Goal: Transaction & Acquisition: Book appointment/travel/reservation

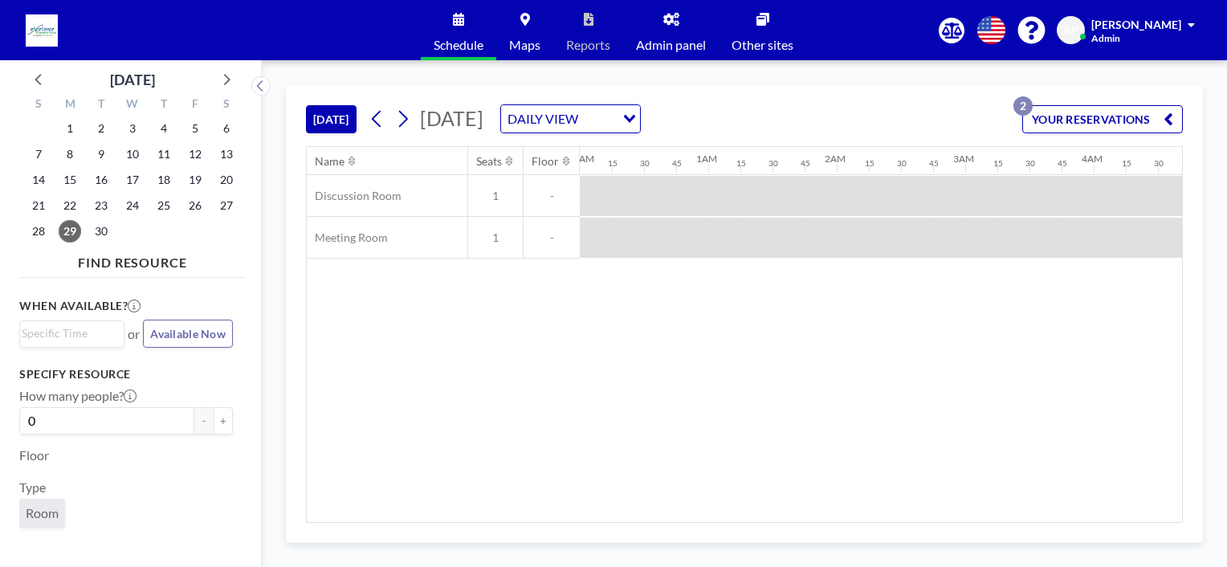
scroll to position [0, 1959]
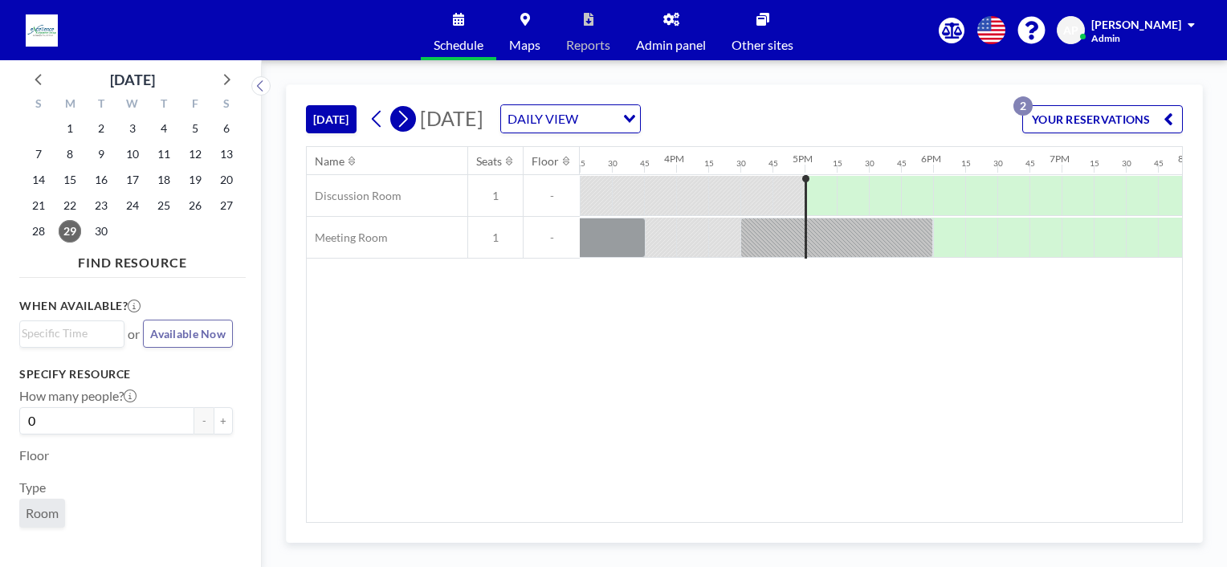
click at [402, 116] on icon at bounding box center [402, 119] width 15 height 24
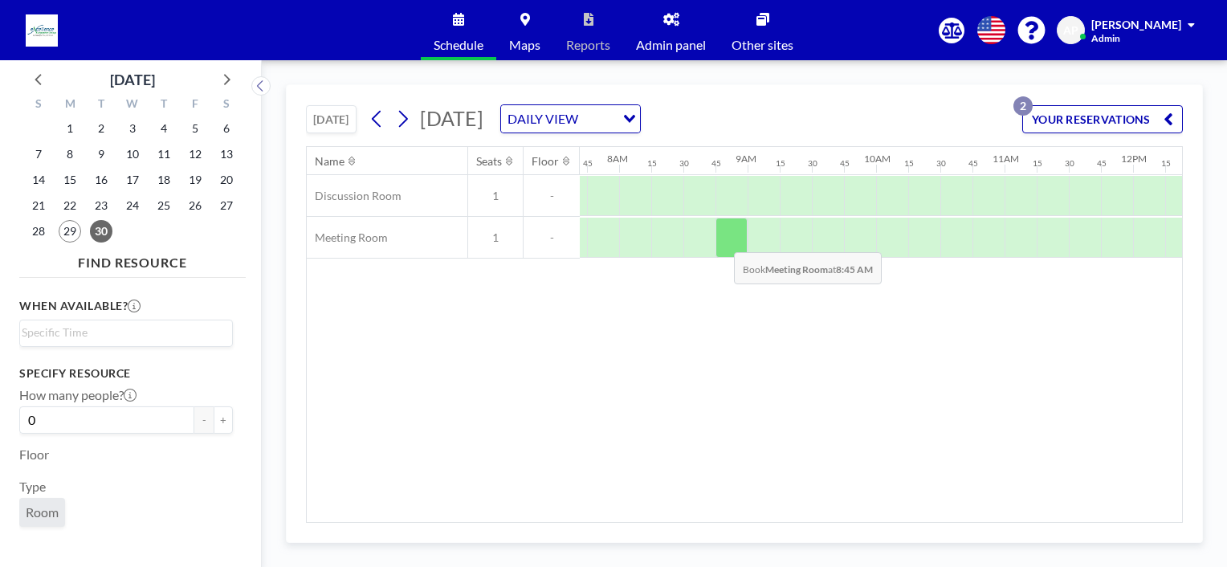
scroll to position [0, 996]
click at [697, 242] on div at bounding box center [692, 238] width 32 height 40
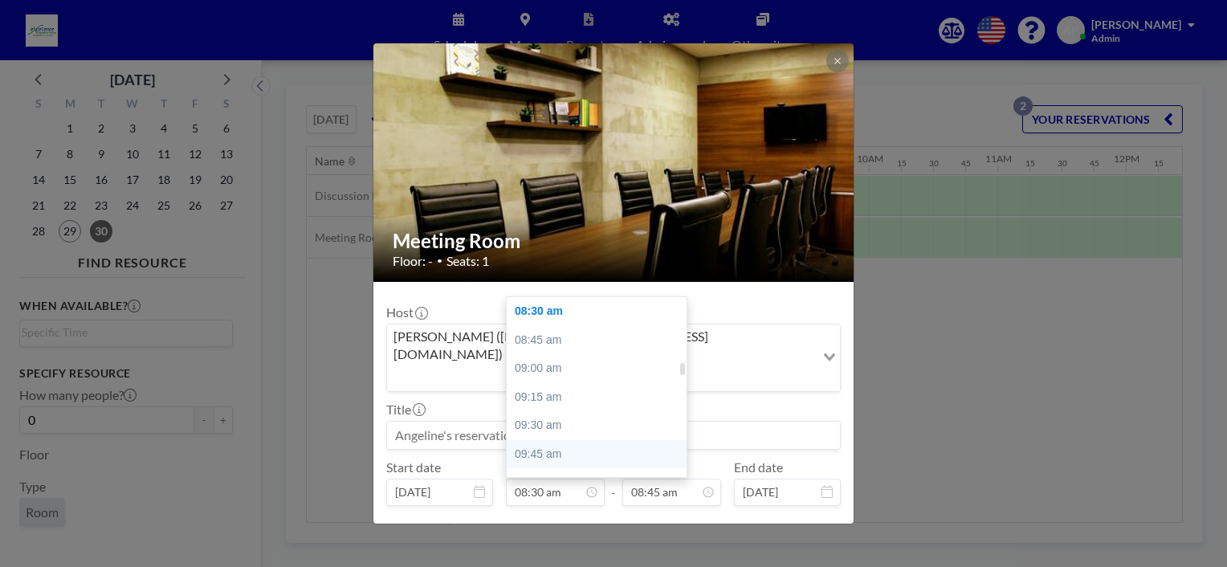
scroll to position [1052, 0]
click at [550, 388] on div "10:00 am" at bounding box center [601, 402] width 188 height 29
type input "10:00 am"
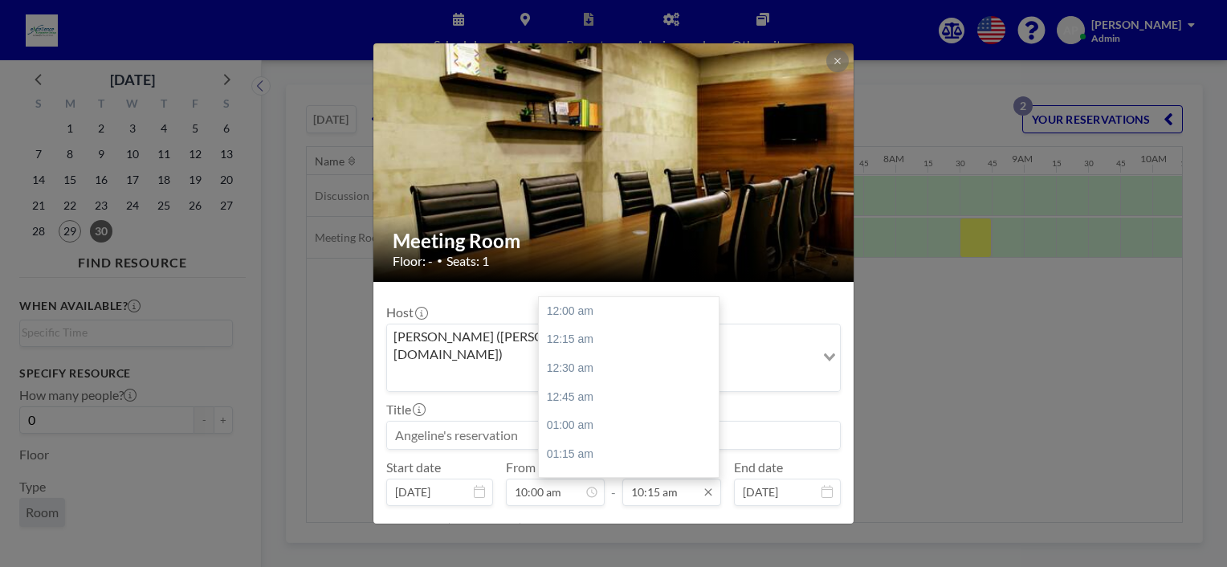
scroll to position [1172, 0]
click at [668, 479] on input "10:15 am" at bounding box center [671, 492] width 99 height 27
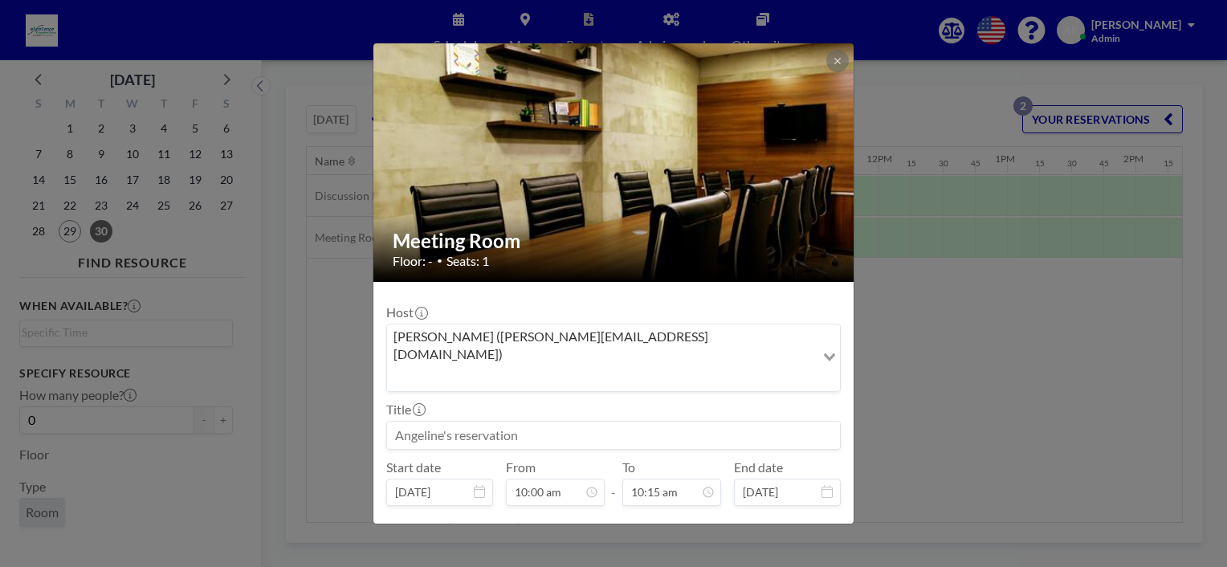
scroll to position [0, 1253]
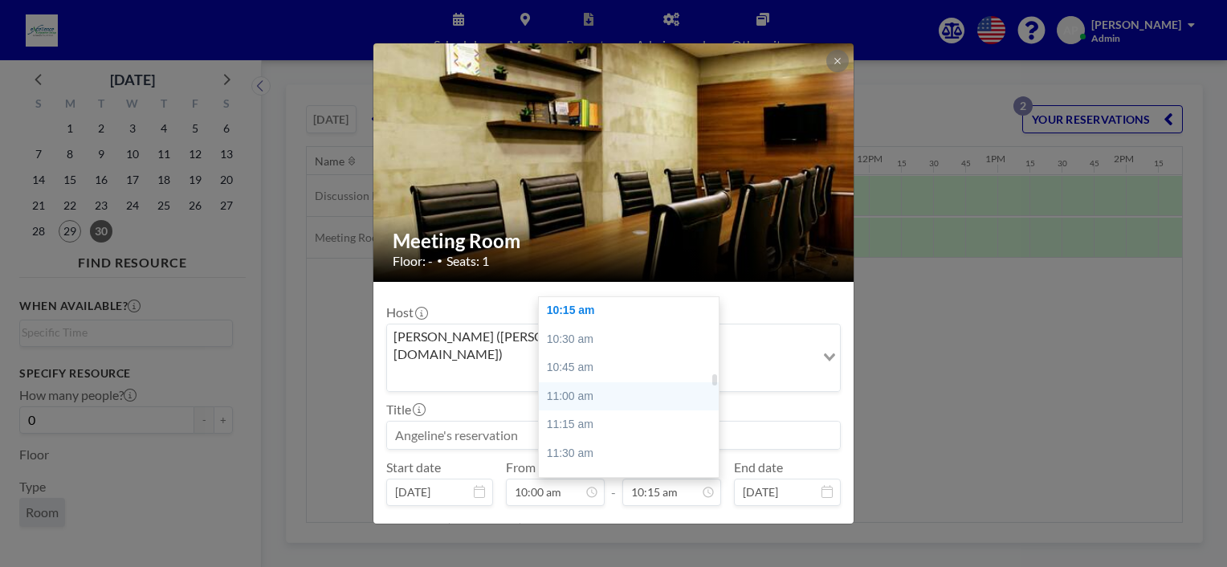
click at [581, 382] on div "11:00 am" at bounding box center [633, 396] width 188 height 29
type input "11:00 am"
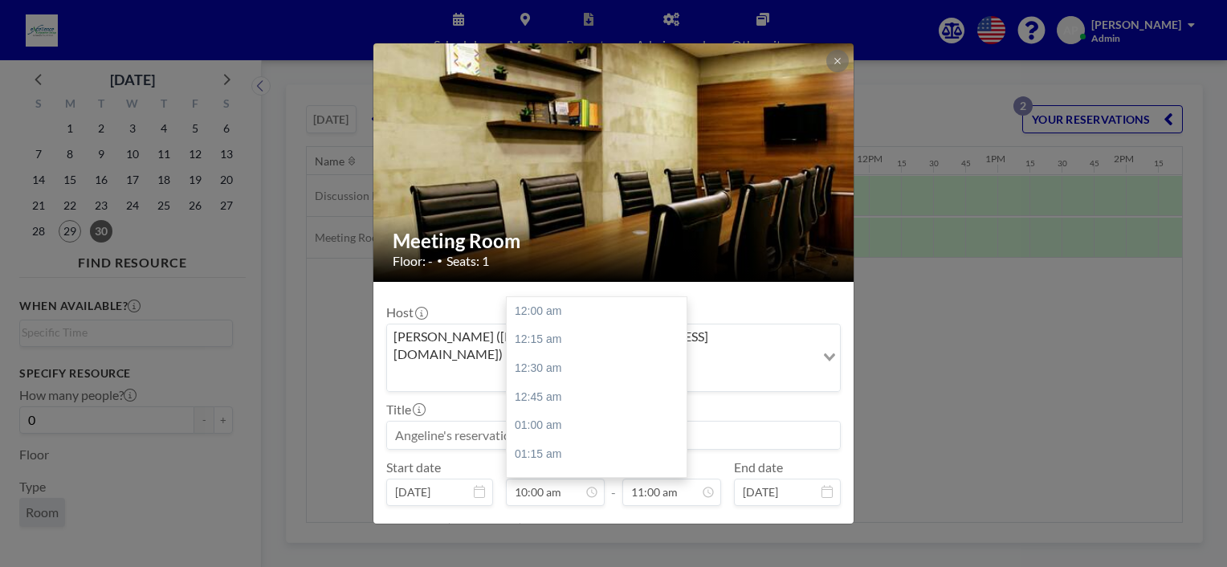
scroll to position [1143, 0]
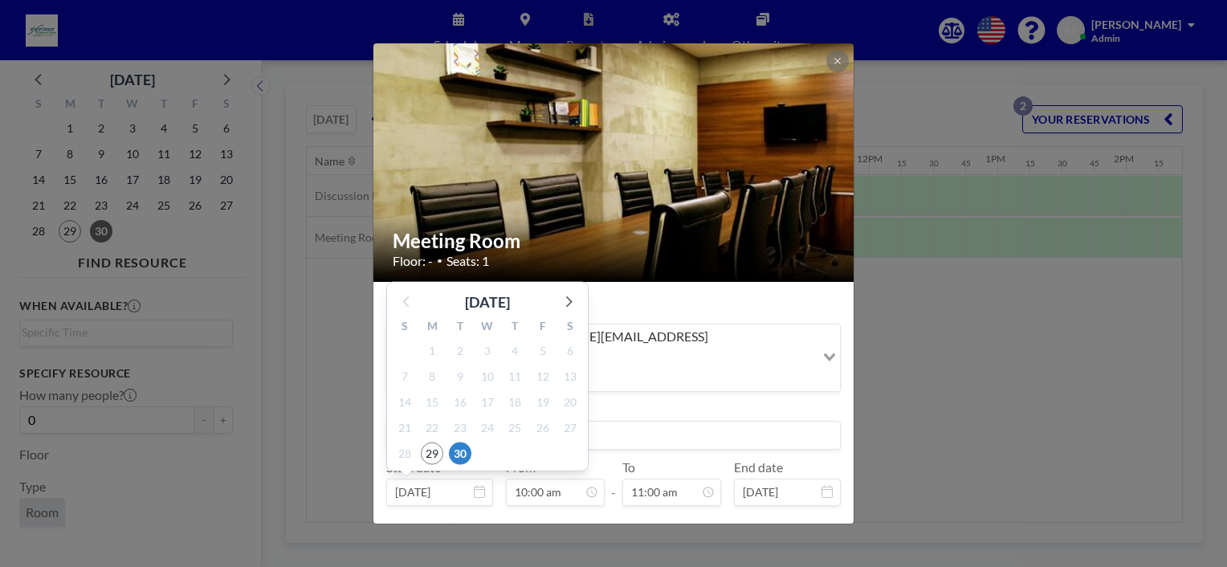
click at [479, 485] on icon at bounding box center [479, 491] width 11 height 13
click at [562, 291] on icon at bounding box center [567, 301] width 21 height 21
click at [493, 340] on span "1" at bounding box center [487, 351] width 22 height 22
type input "[DATE]"
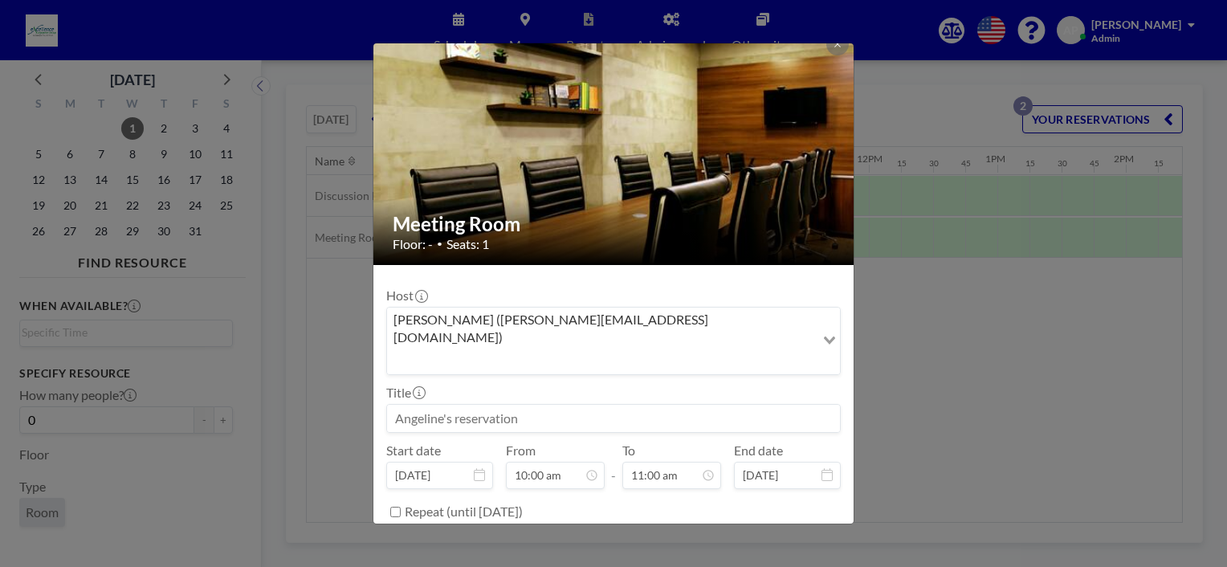
scroll to position [31, 0]
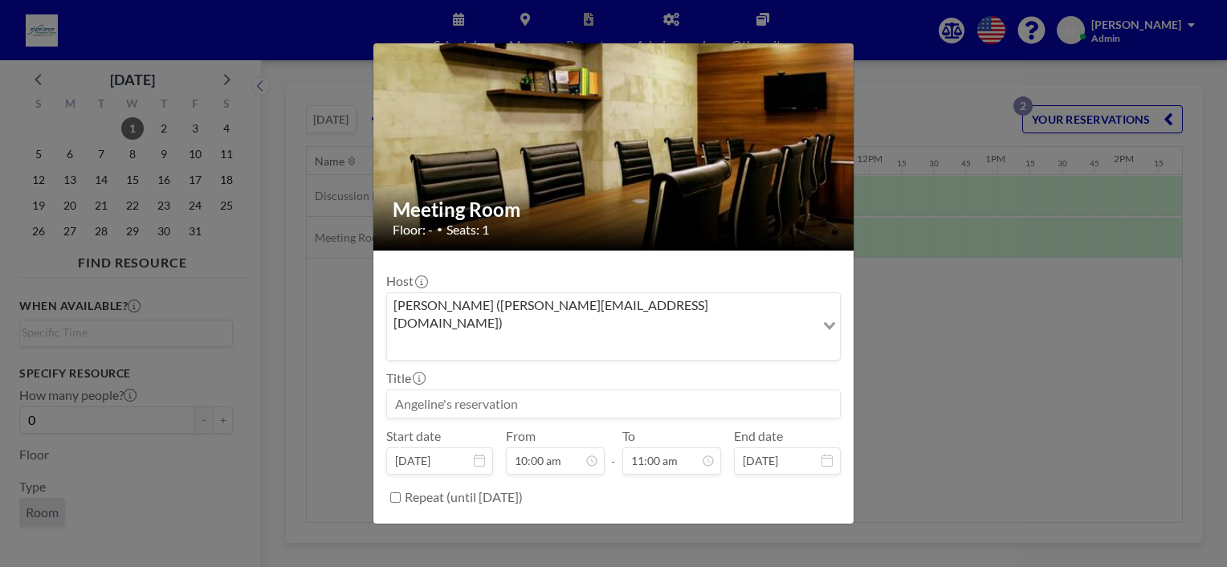
click at [771, 524] on button "BOOK NOW" at bounding box center [800, 538] width 81 height 28
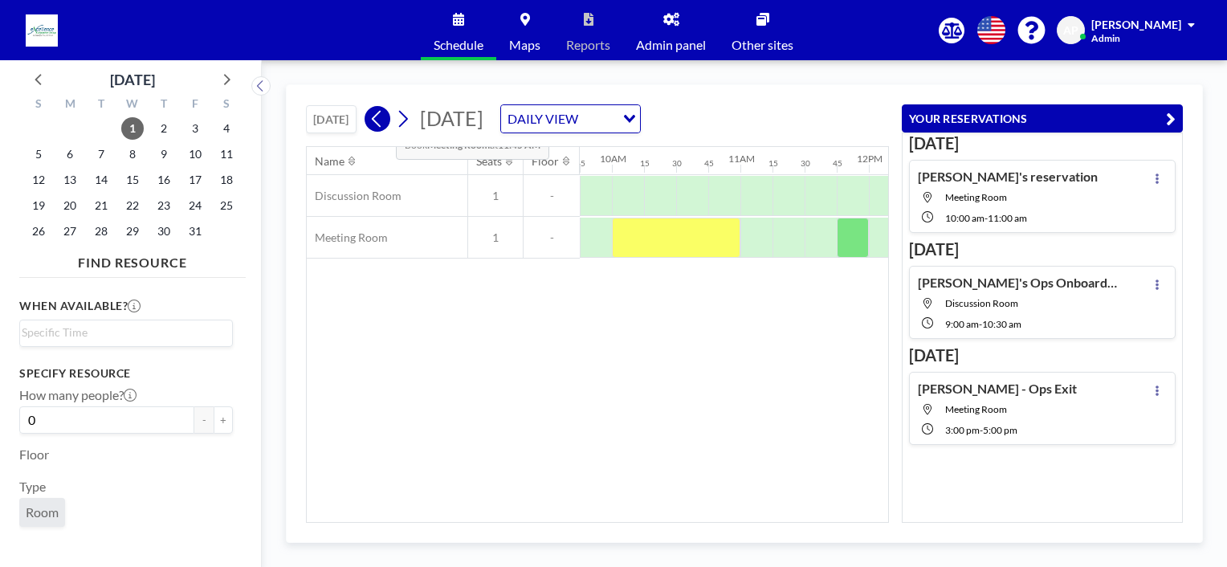
click at [383, 115] on icon at bounding box center [376, 119] width 15 height 24
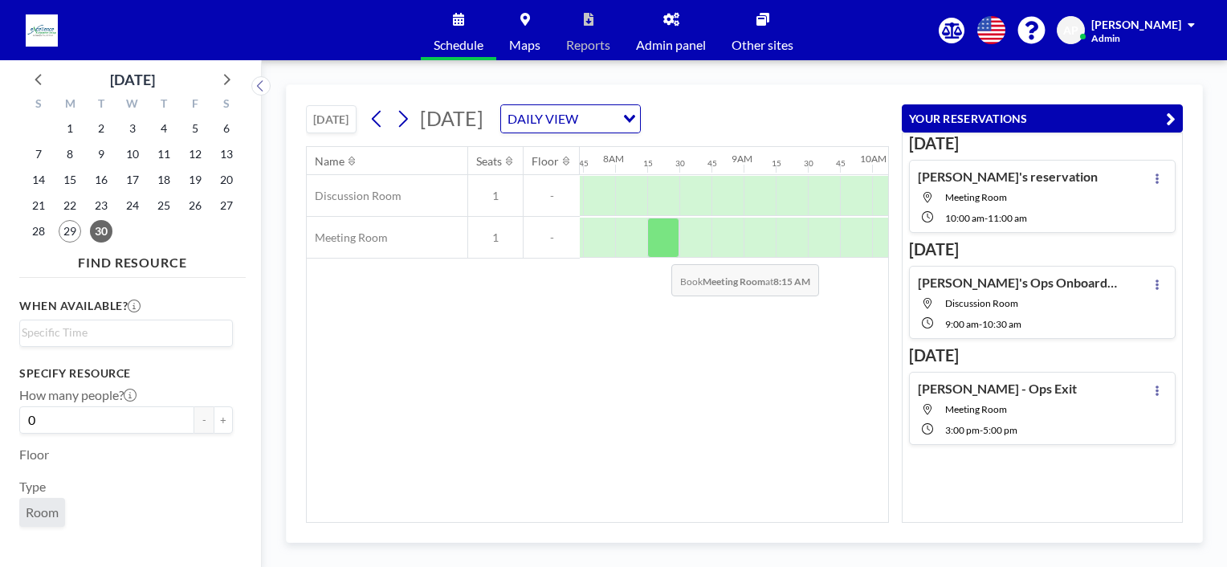
scroll to position [0, 996]
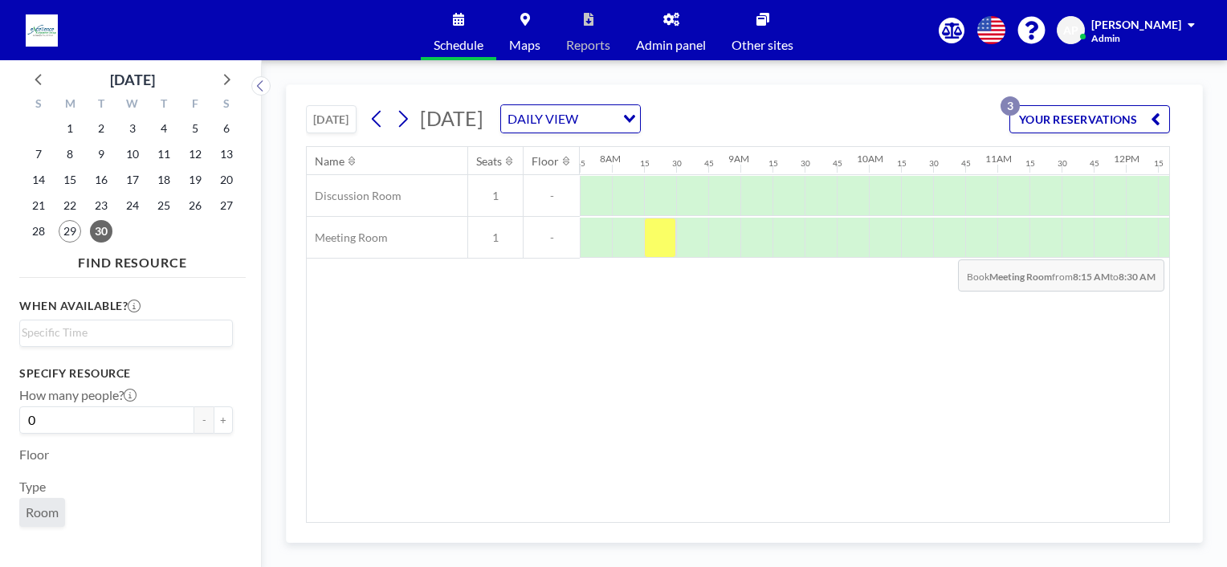
click at [664, 247] on div at bounding box center [660, 238] width 32 height 40
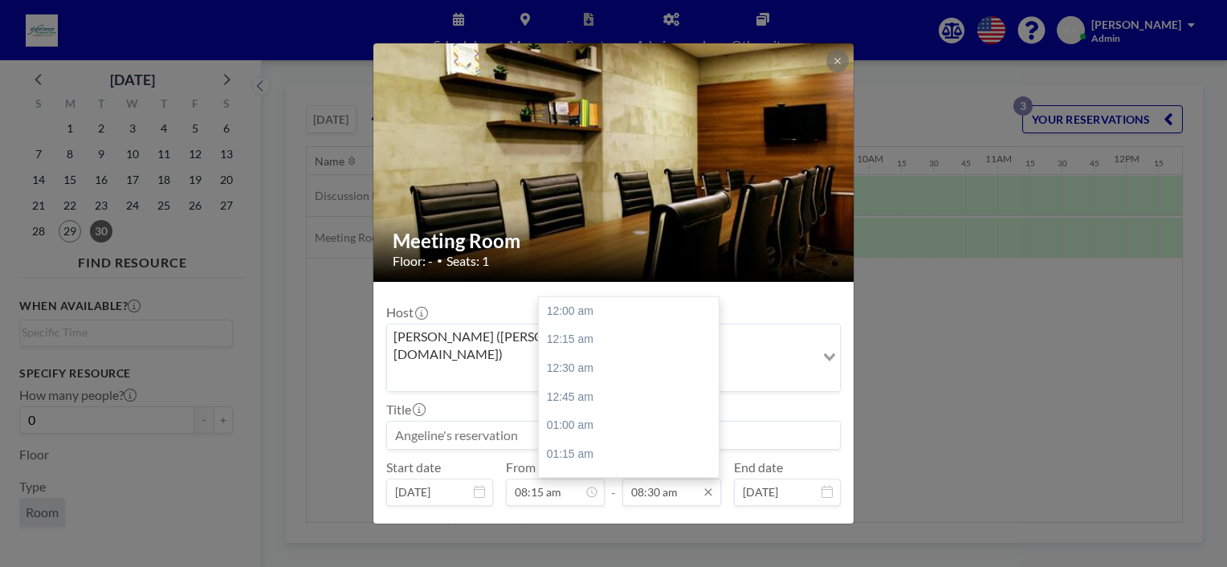
scroll to position [972, 0]
click at [649, 479] on input "08:30 am" at bounding box center [671, 492] width 99 height 27
click at [575, 444] on div "02:00 pm" at bounding box center [633, 458] width 188 height 29
type input "02:00 pm"
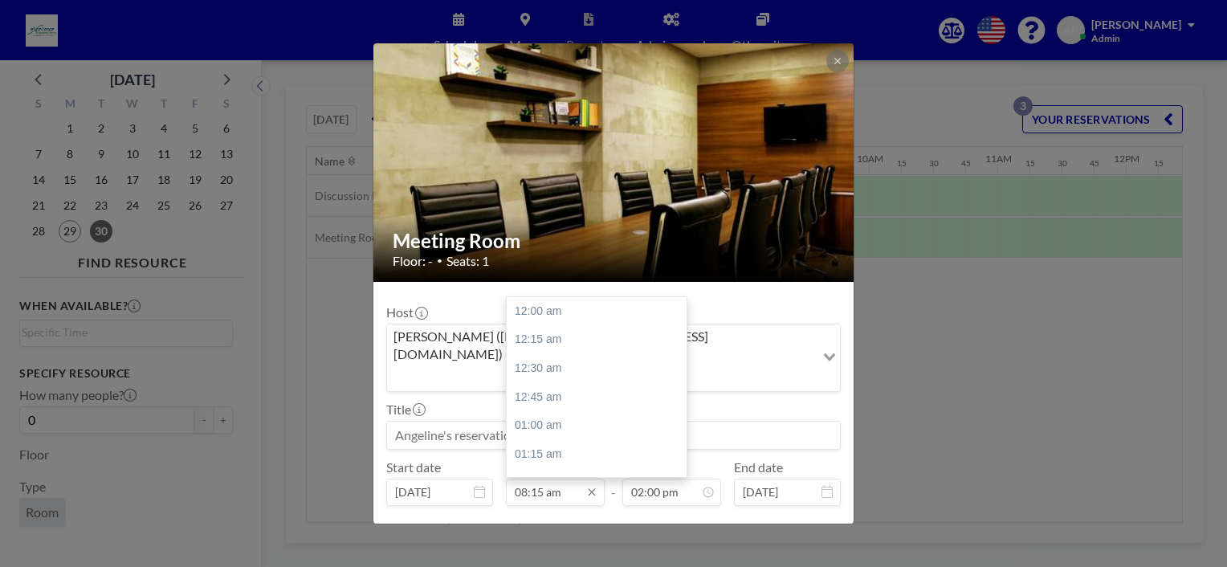
scroll to position [943, 0]
click at [511, 479] on input "08:15 am" at bounding box center [555, 492] width 99 height 27
click at [545, 392] on div "02:00 pm" at bounding box center [601, 406] width 188 height 29
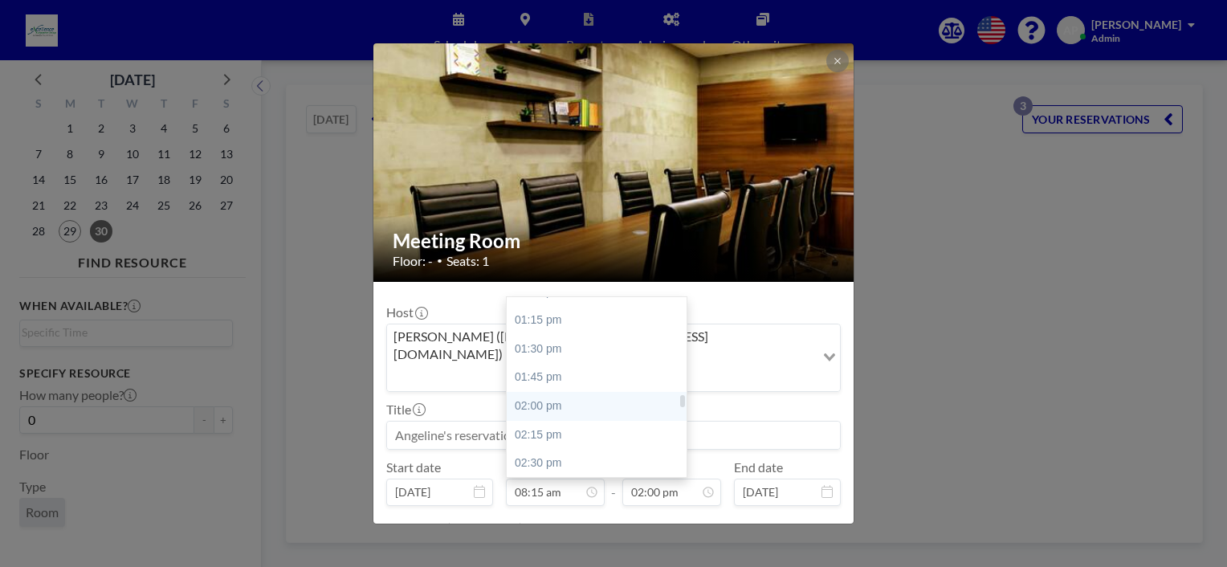
type input "02:00 pm"
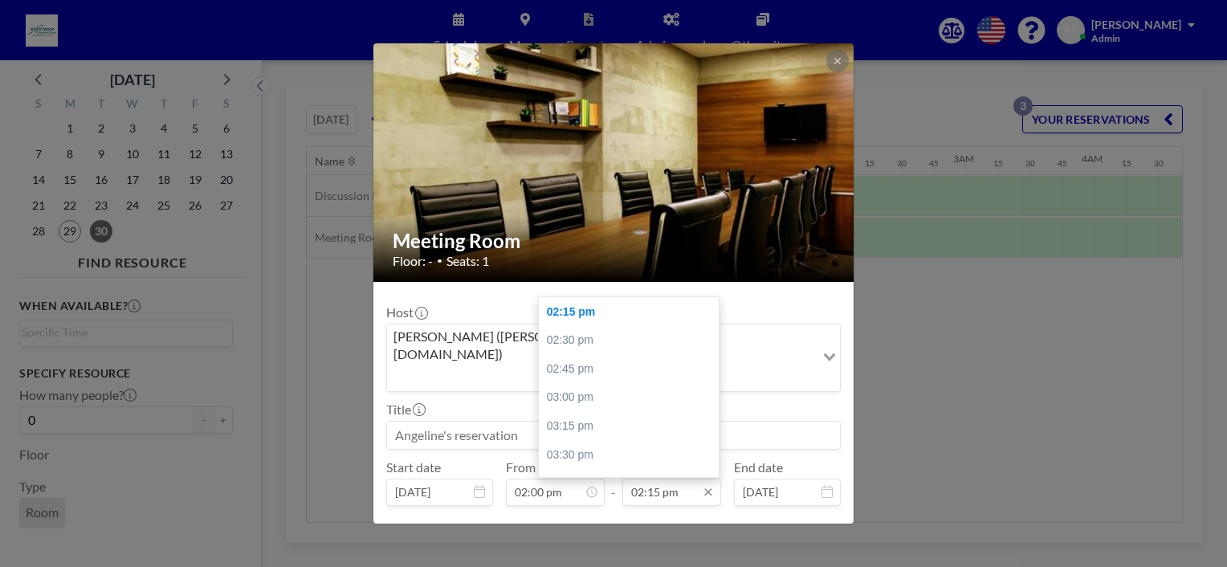
click at [646, 479] on input "02:15 pm" at bounding box center [671, 492] width 99 height 27
click at [591, 441] on div "03:30 pm" at bounding box center [633, 455] width 188 height 29
type input "03:30 pm"
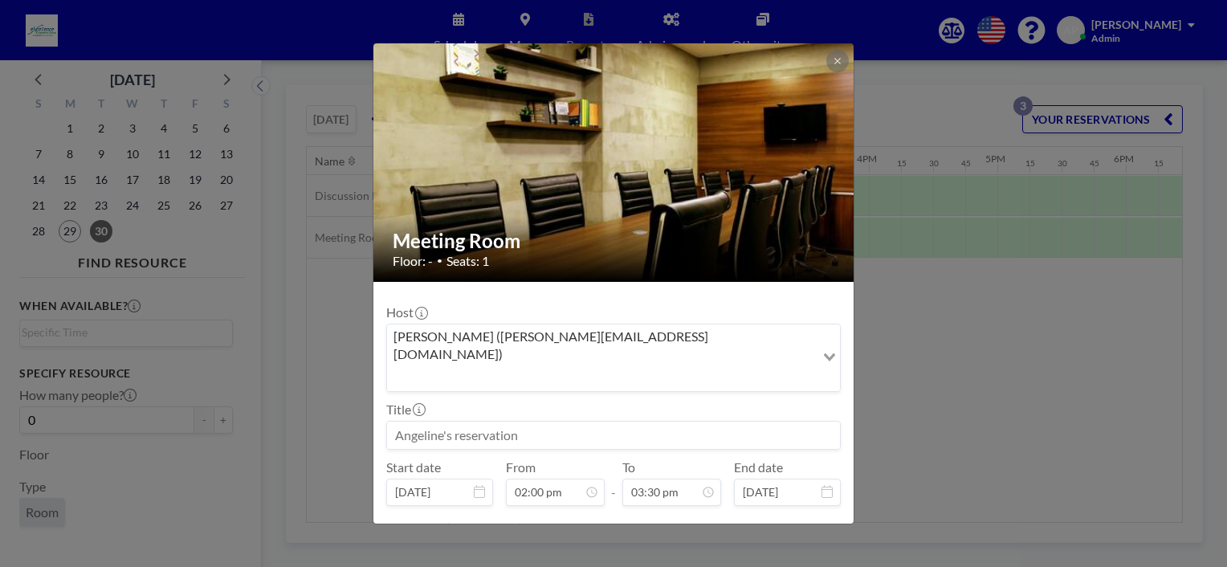
scroll to position [31, 0]
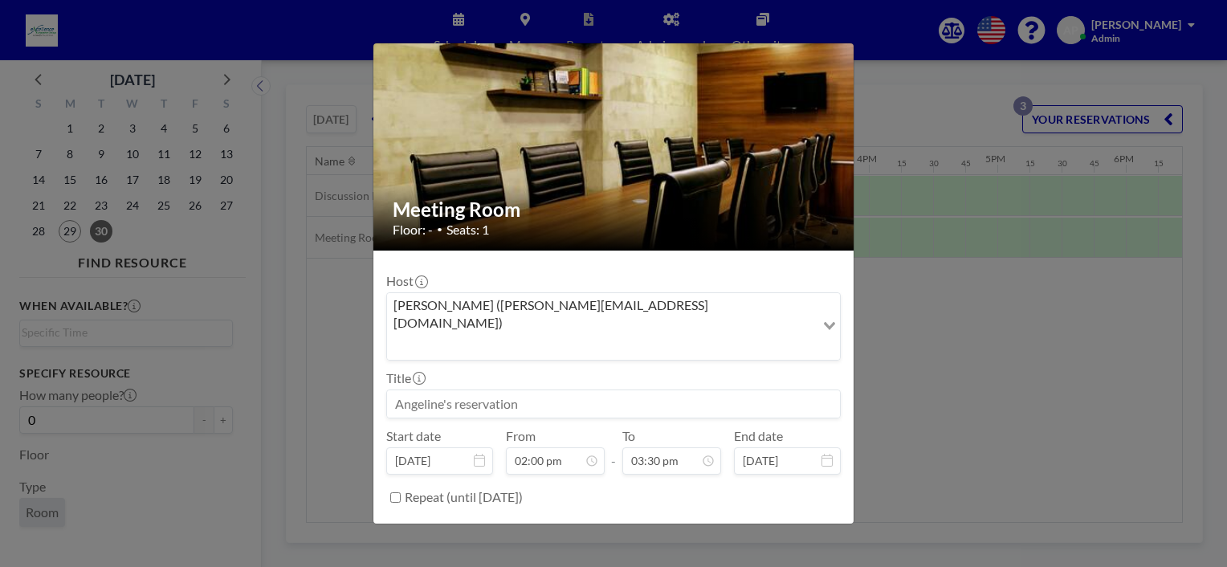
click at [780, 524] on button "BOOK NOW" at bounding box center [800, 538] width 81 height 28
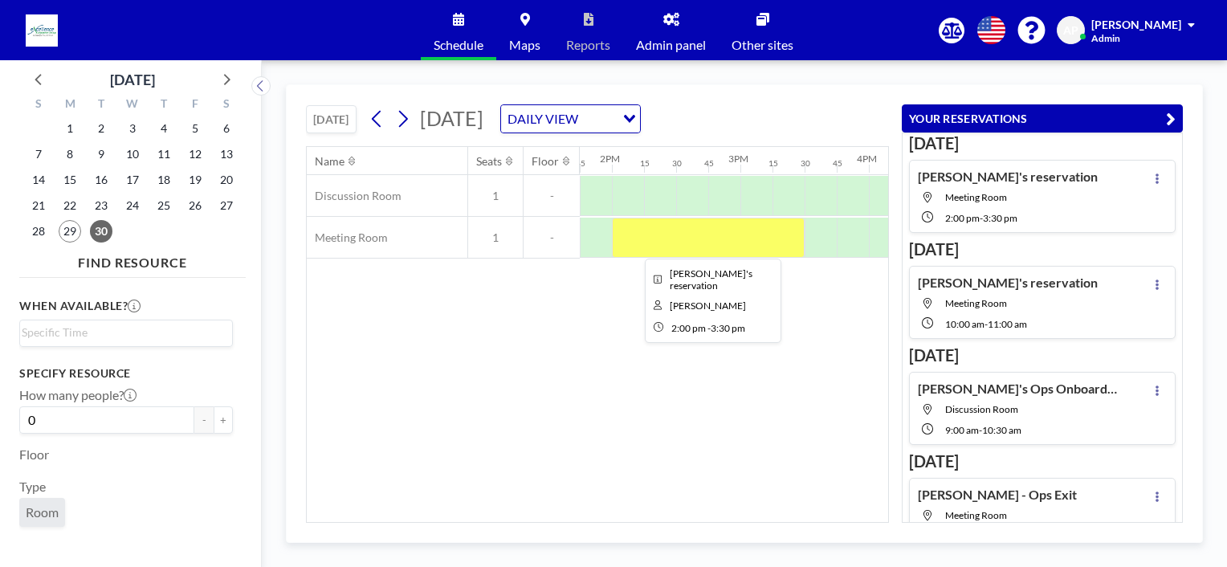
click at [694, 246] on div at bounding box center [708, 238] width 193 height 40
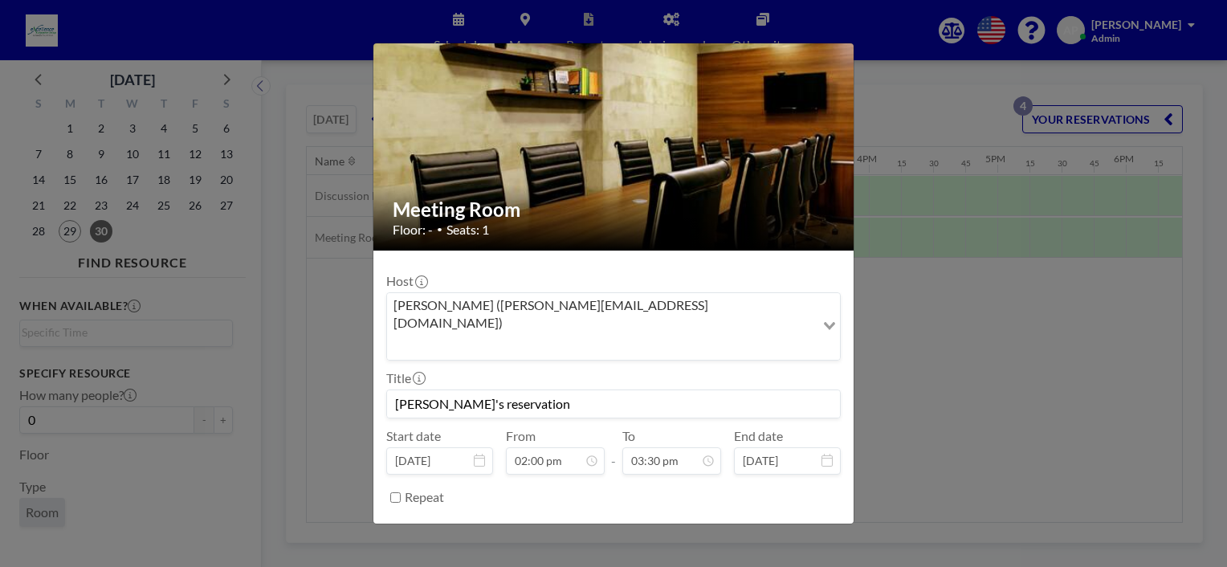
click at [687, 524] on button "REMOVE" at bounding box center [701, 538] width 63 height 28
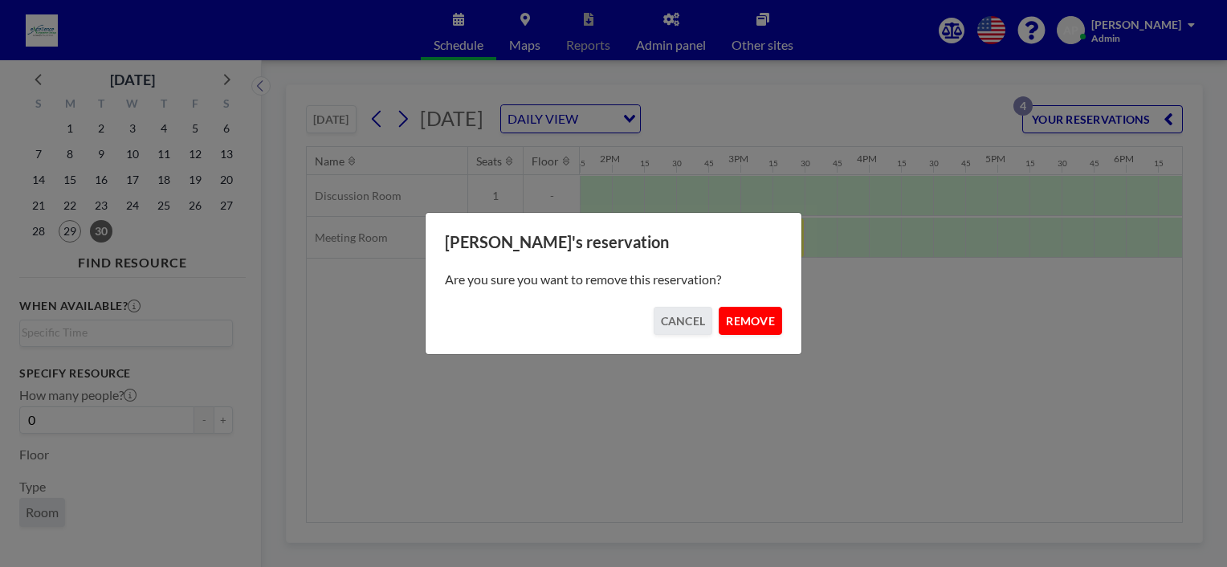
click at [764, 310] on button "REMOVE" at bounding box center [750, 321] width 63 height 28
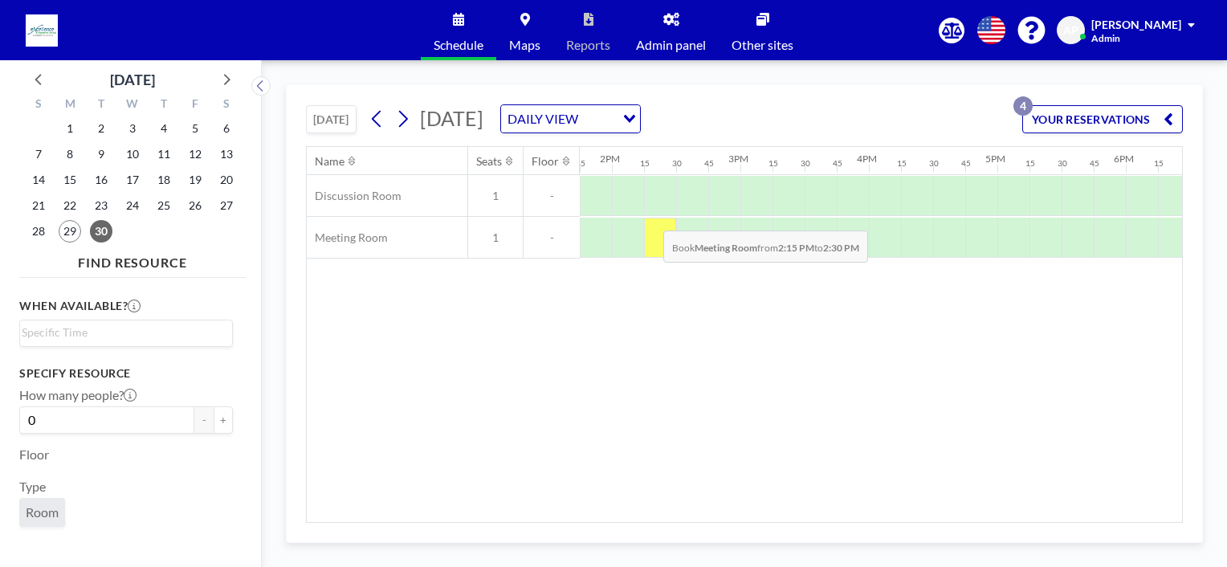
click at [650, 218] on div at bounding box center [660, 238] width 32 height 40
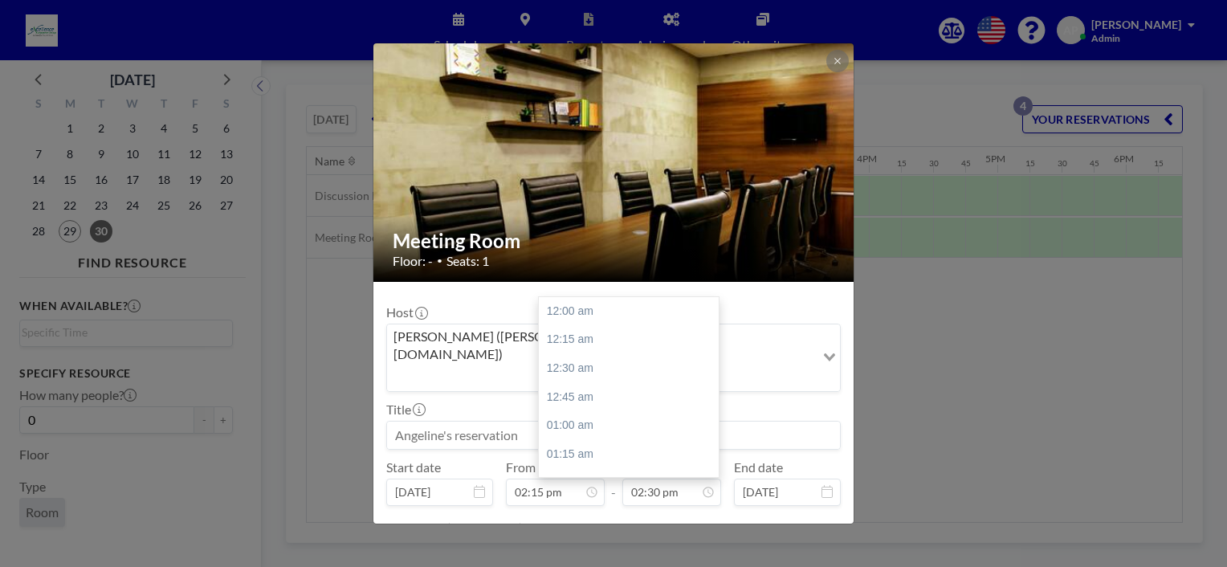
scroll to position [1657, 0]
click at [556, 479] on input "02:15 pm" at bounding box center [555, 492] width 99 height 27
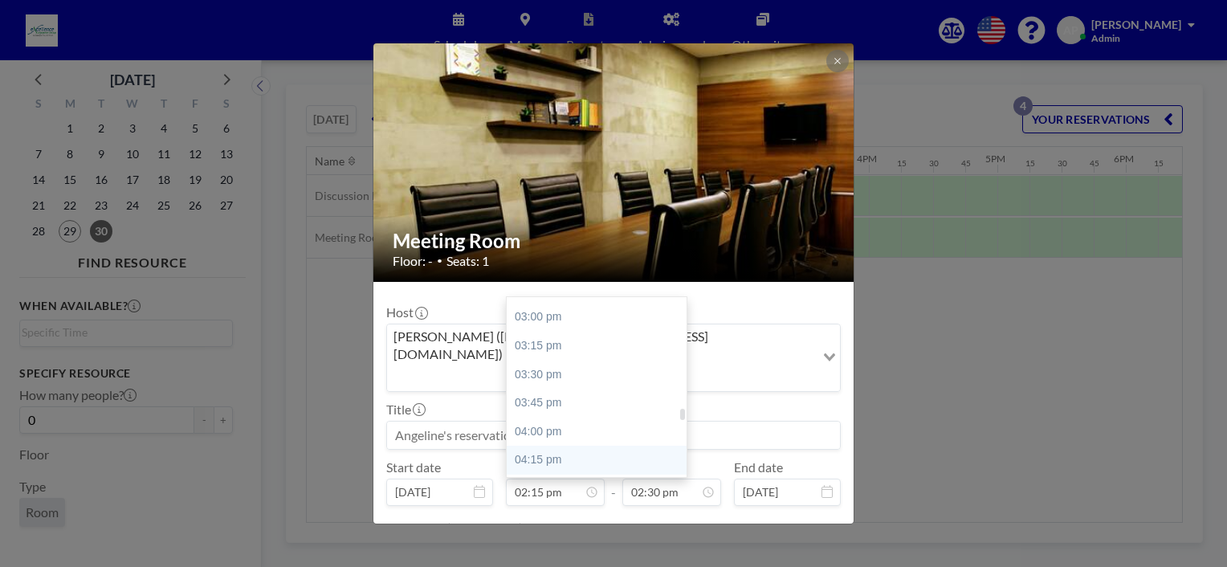
scroll to position [1789, 0]
click at [547, 451] on div "05:00 pm" at bounding box center [601, 465] width 188 height 29
type input "05:00 pm"
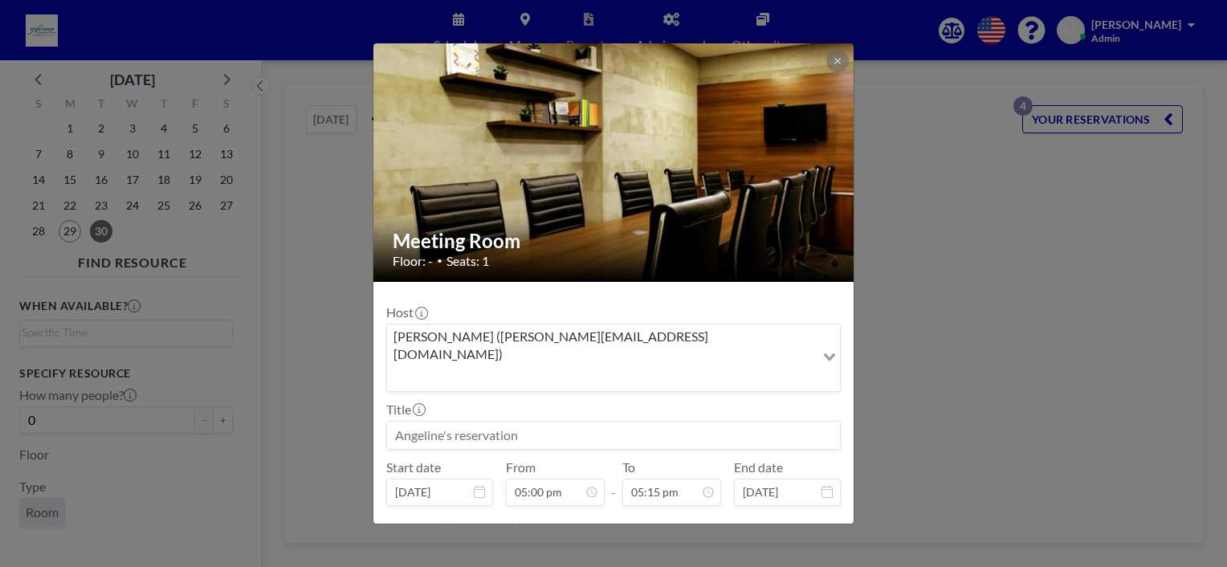
scroll to position [1943, 0]
click at [658, 479] on input "05:15 pm" at bounding box center [671, 492] width 99 height 27
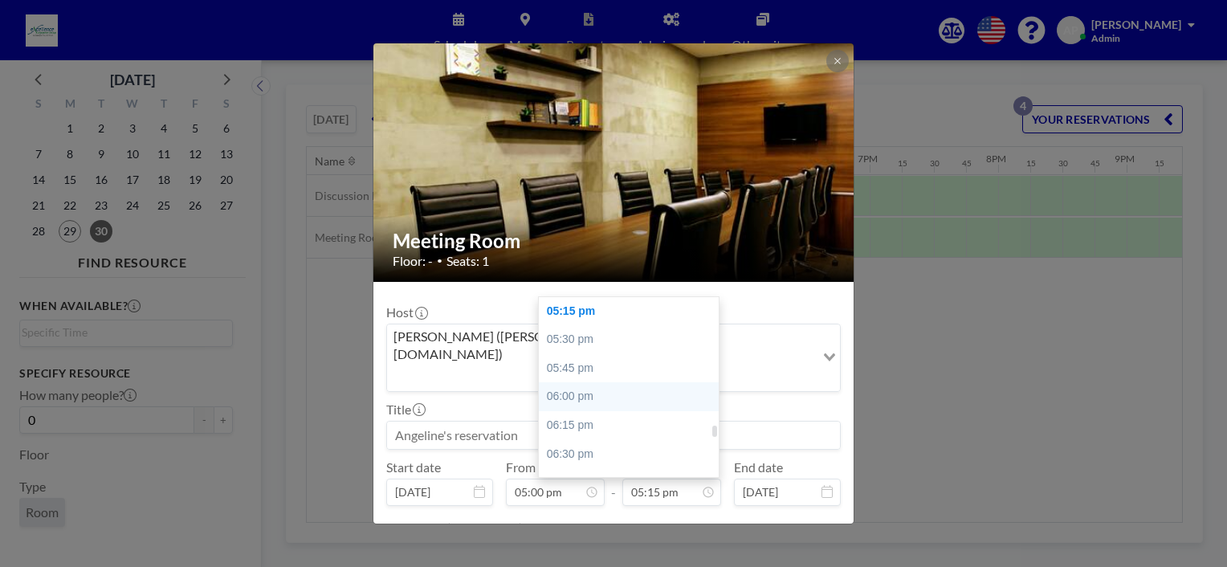
scroll to position [0, 2152]
click at [571, 382] on div "06:00 pm" at bounding box center [633, 396] width 188 height 29
type input "06:00 pm"
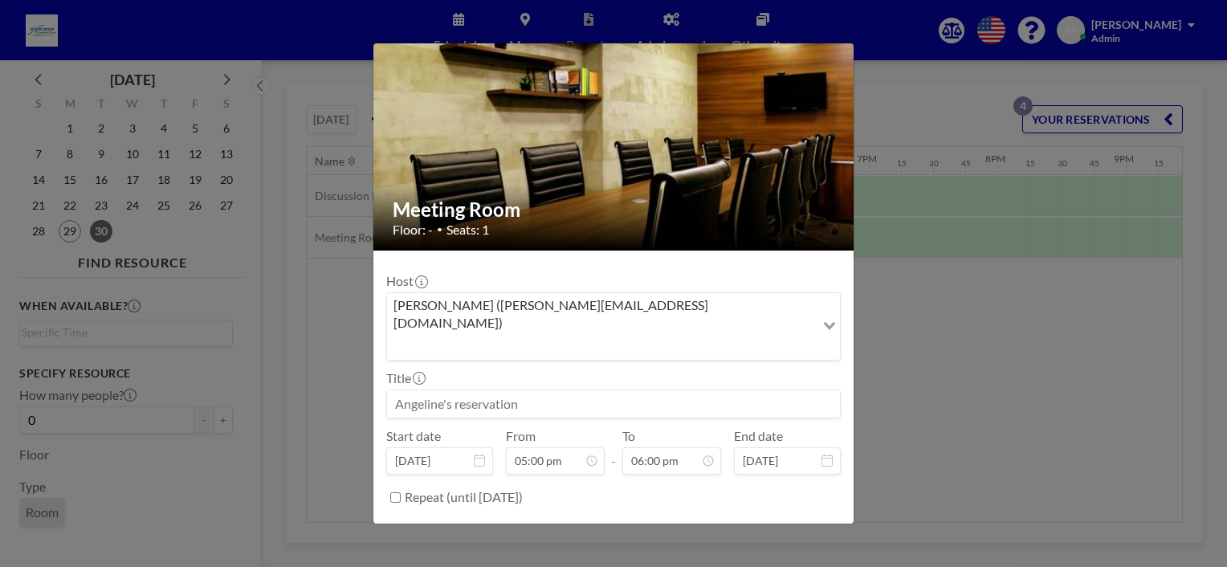
scroll to position [2058, 0]
click at [784, 524] on button "BOOK NOW" at bounding box center [800, 538] width 81 height 28
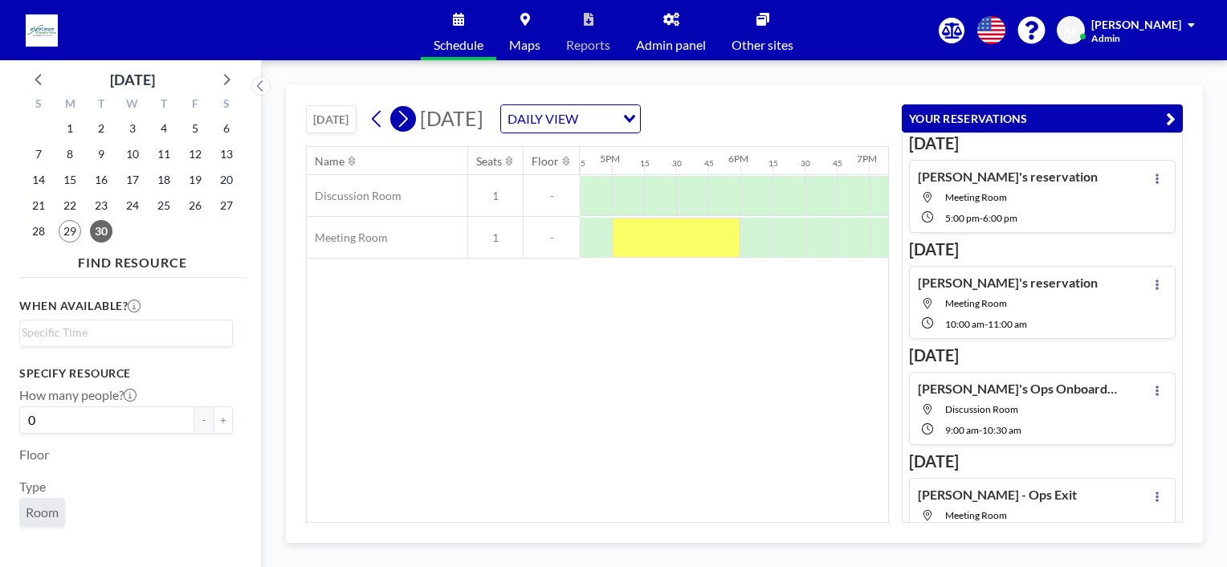
click at [414, 109] on button at bounding box center [403, 119] width 26 height 26
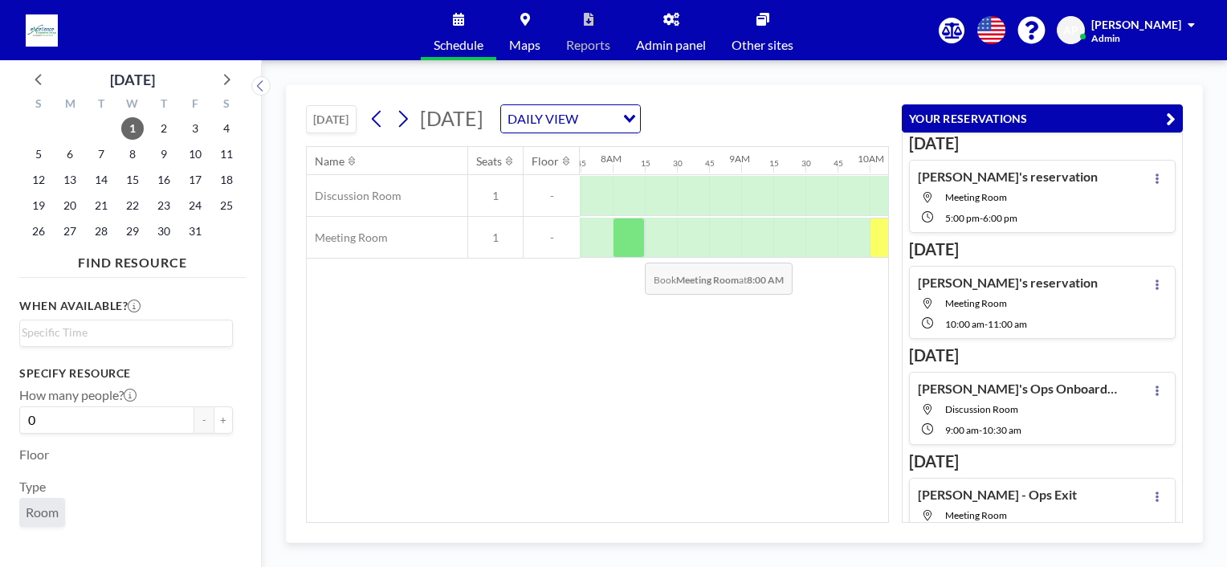
scroll to position [0, 996]
click at [649, 247] on div at bounding box center [660, 238] width 32 height 40
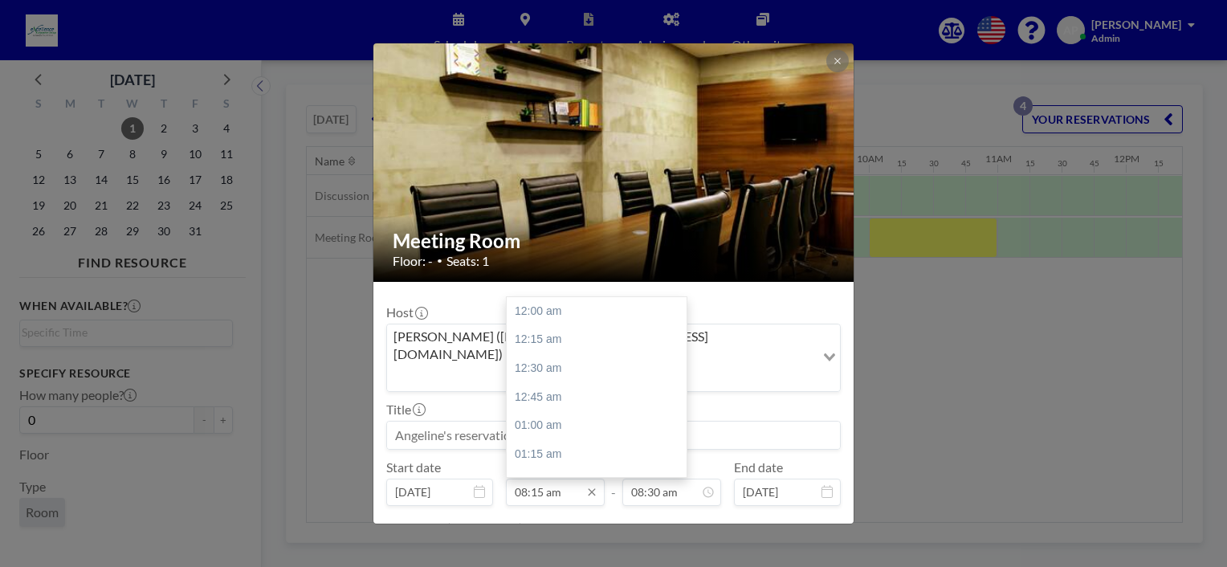
scroll to position [943, 0]
click at [556, 479] on input "08:15 am" at bounding box center [555, 492] width 99 height 27
click at [543, 450] on div "11:00 am" at bounding box center [601, 464] width 188 height 29
type input "11:00 am"
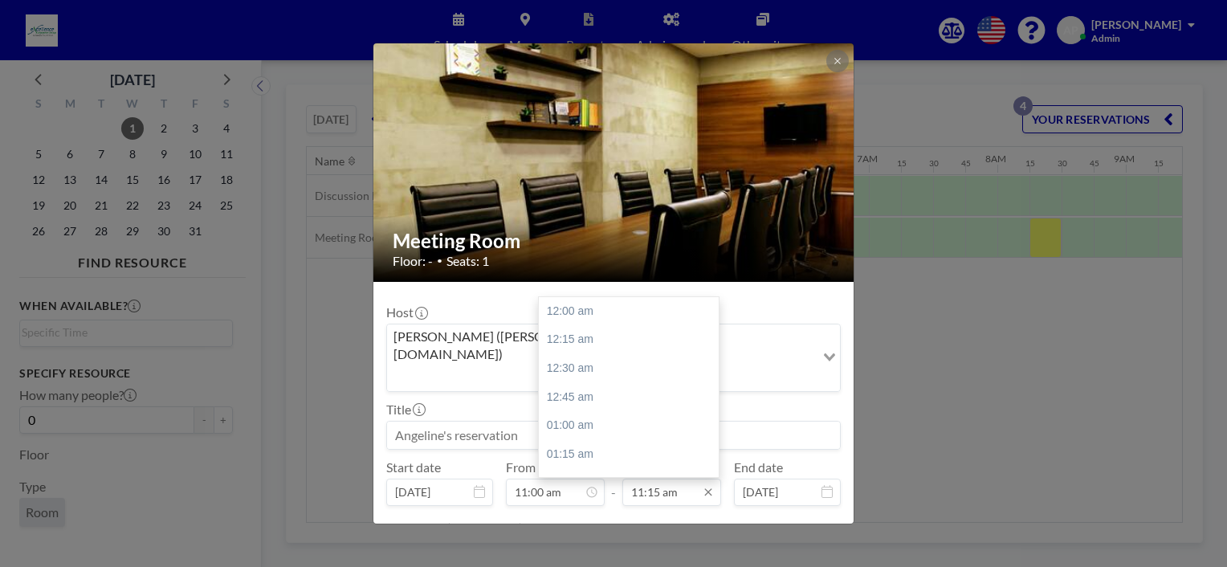
scroll to position [1286, 0]
click at [678, 479] on input "11:15 am" at bounding box center [671, 492] width 99 height 27
click at [588, 382] on div "12:00 pm" at bounding box center [633, 396] width 188 height 29
type input "12:00 pm"
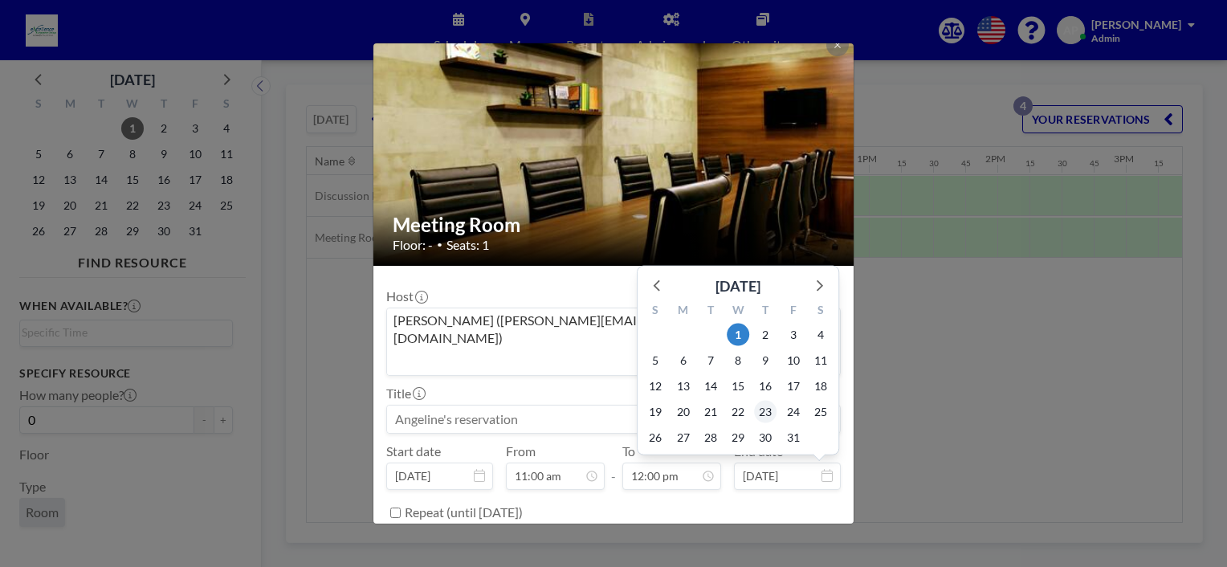
scroll to position [31, 0]
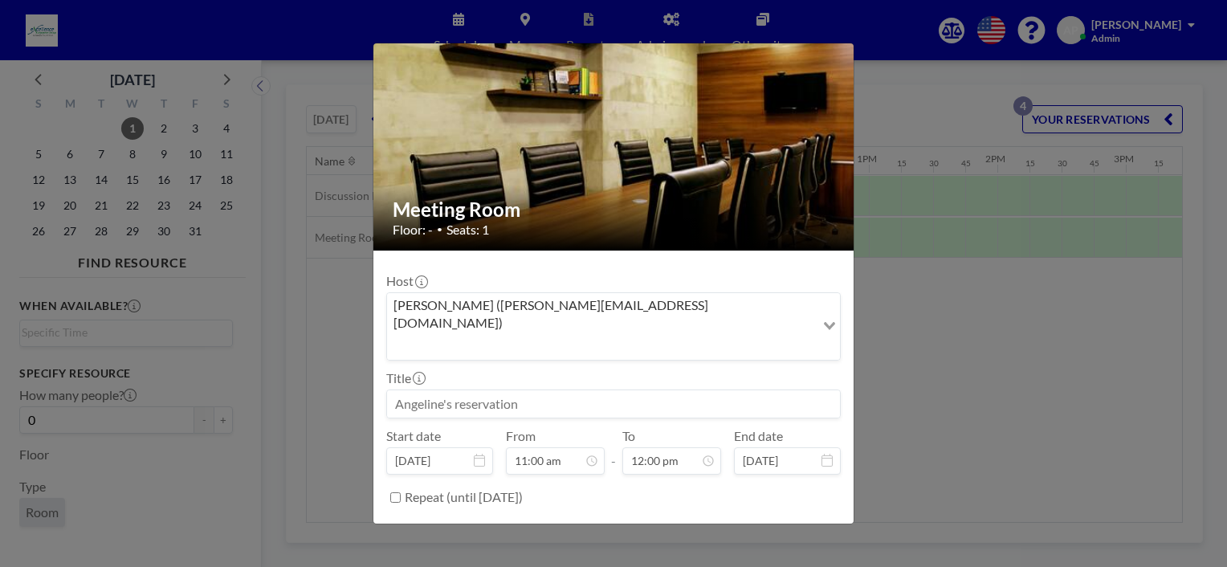
click at [793, 524] on button "BOOK NOW" at bounding box center [800, 538] width 81 height 28
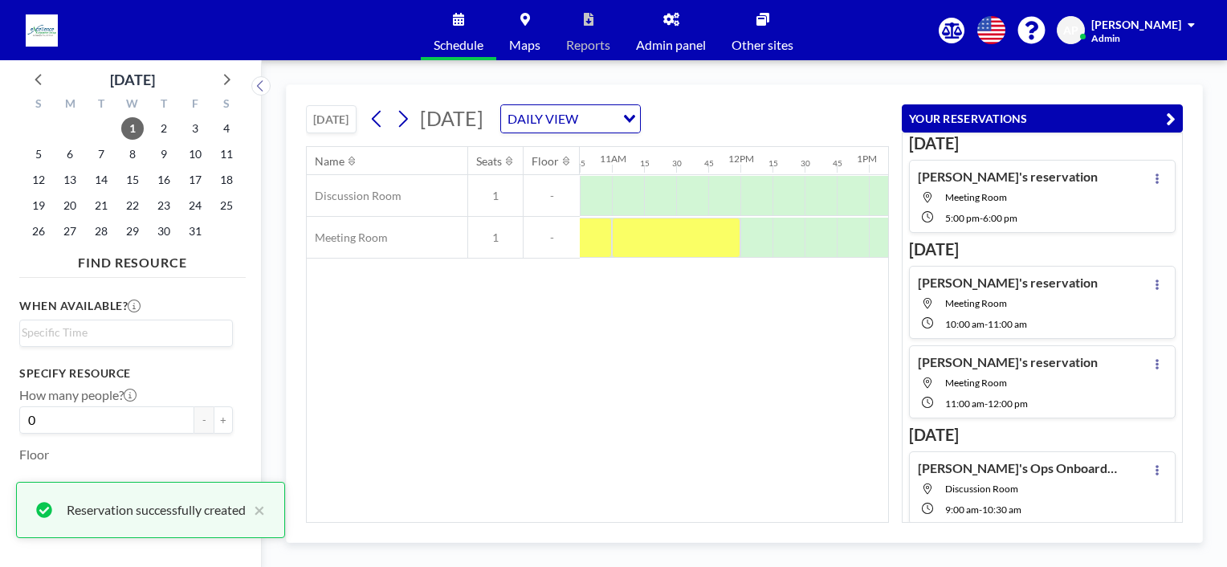
scroll to position [51, 0]
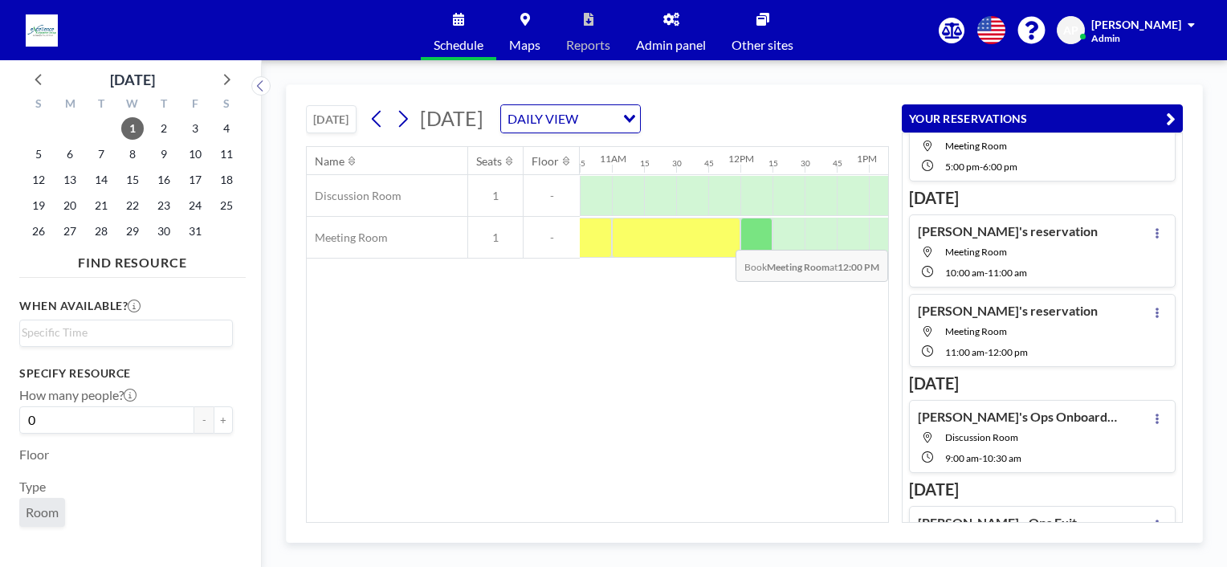
click at [771, 237] on div at bounding box center [756, 238] width 32 height 40
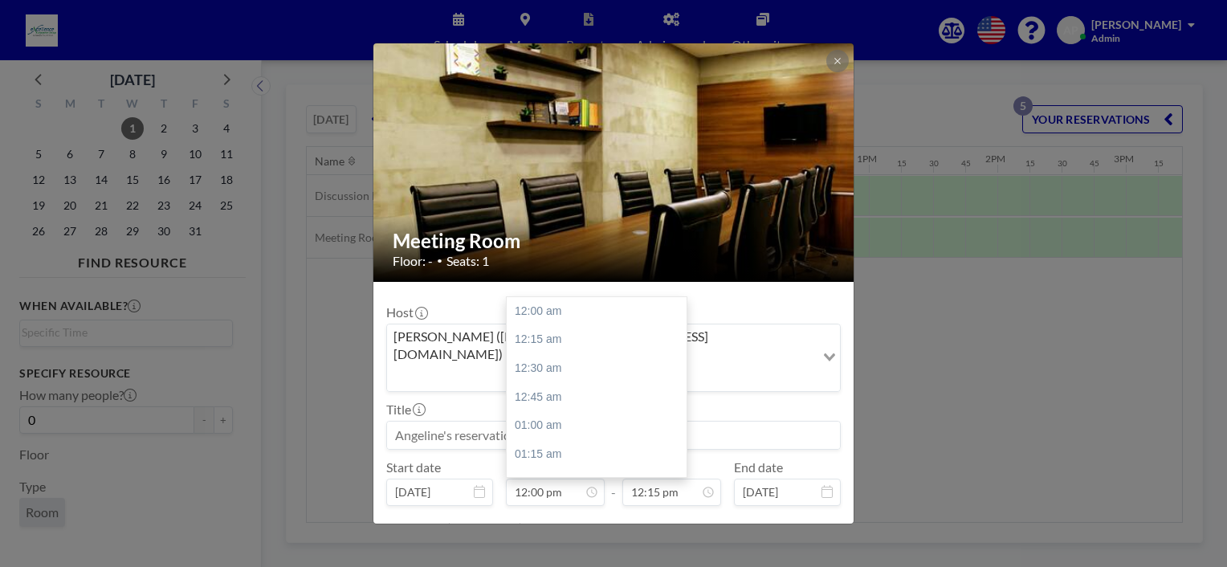
scroll to position [1371, 0]
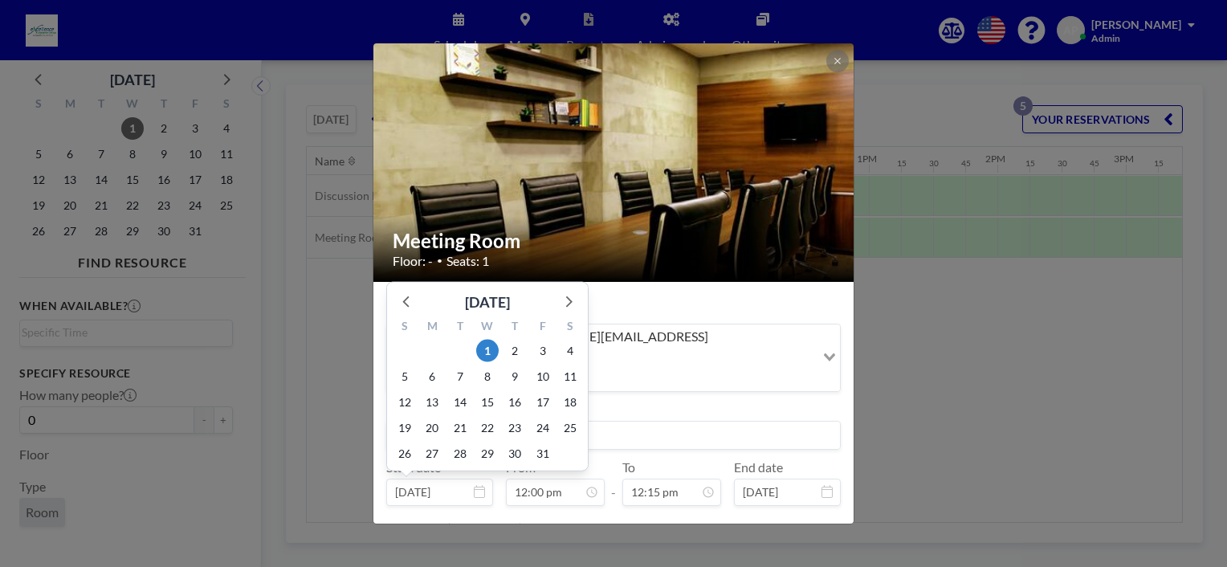
click at [447, 479] on input "[DATE]" at bounding box center [439, 492] width 107 height 27
click at [409, 291] on icon at bounding box center [407, 301] width 21 height 21
click at [459, 442] on span "30" at bounding box center [460, 453] width 22 height 22
type input "[DATE]"
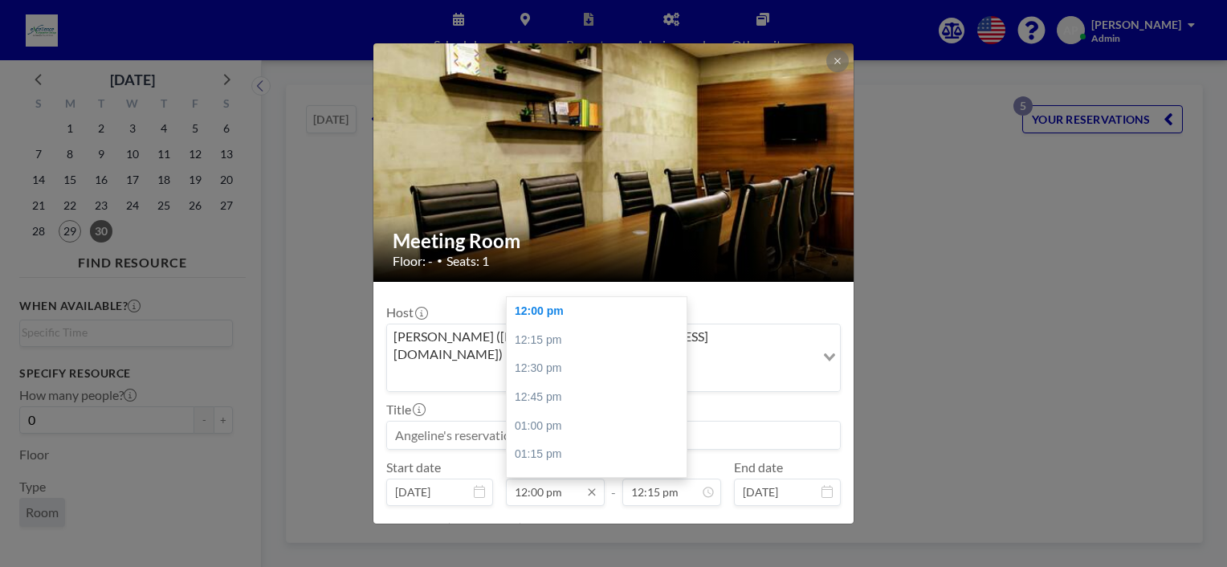
click at [537, 479] on input "12:00 pm" at bounding box center [555, 492] width 99 height 27
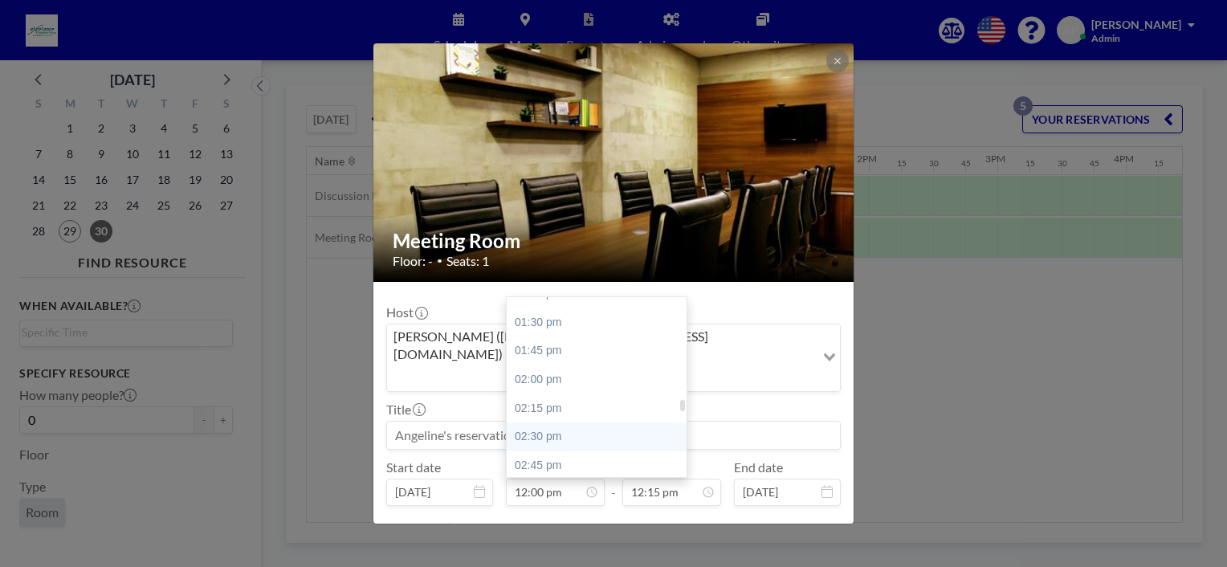
scroll to position [1612, 0]
click at [536, 399] on div "03:00 pm" at bounding box center [601, 413] width 188 height 29
type input "03:00 pm"
type input "03:15 pm"
type input "[DATE]"
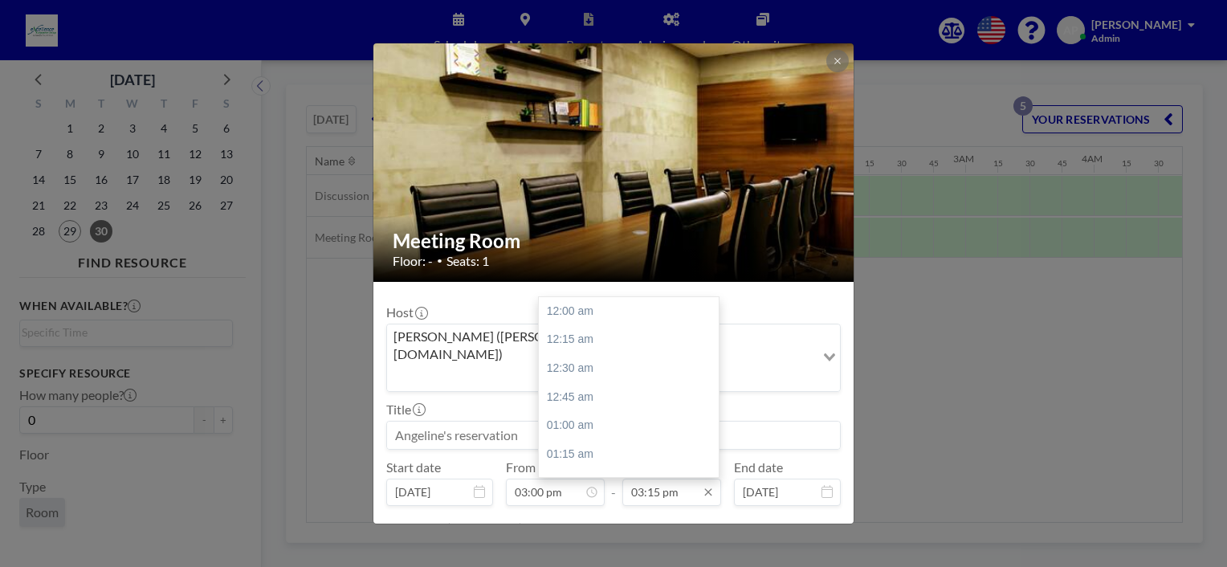
click at [655, 479] on input "03:15 pm" at bounding box center [671, 492] width 99 height 27
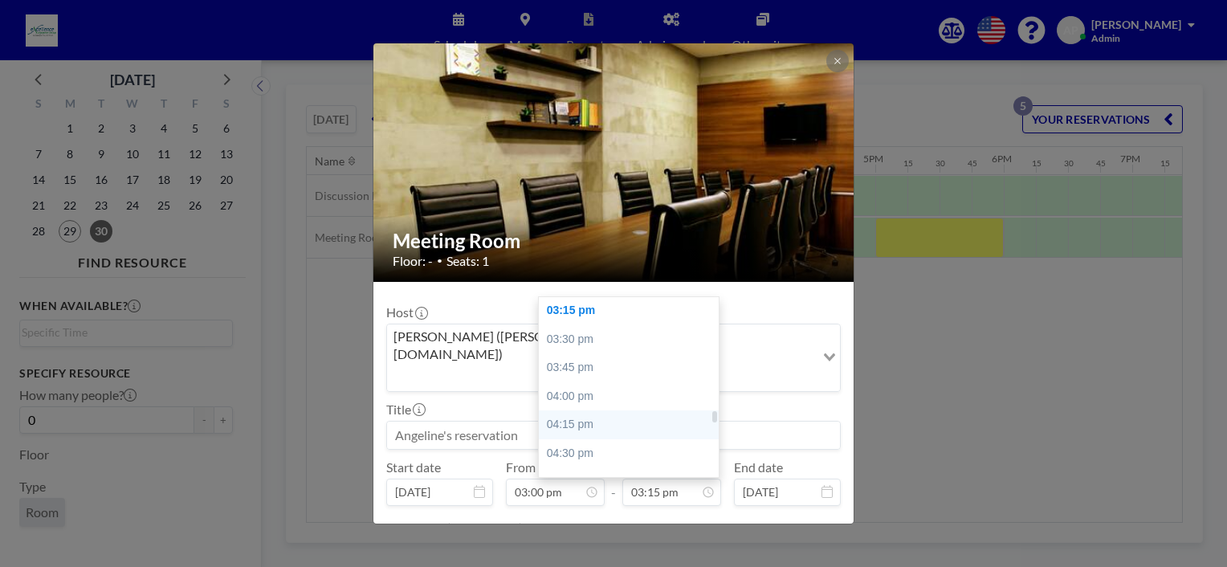
scroll to position [0, 1895]
click at [577, 382] on div "04:00 pm" at bounding box center [633, 396] width 188 height 29
type input "04:00 pm"
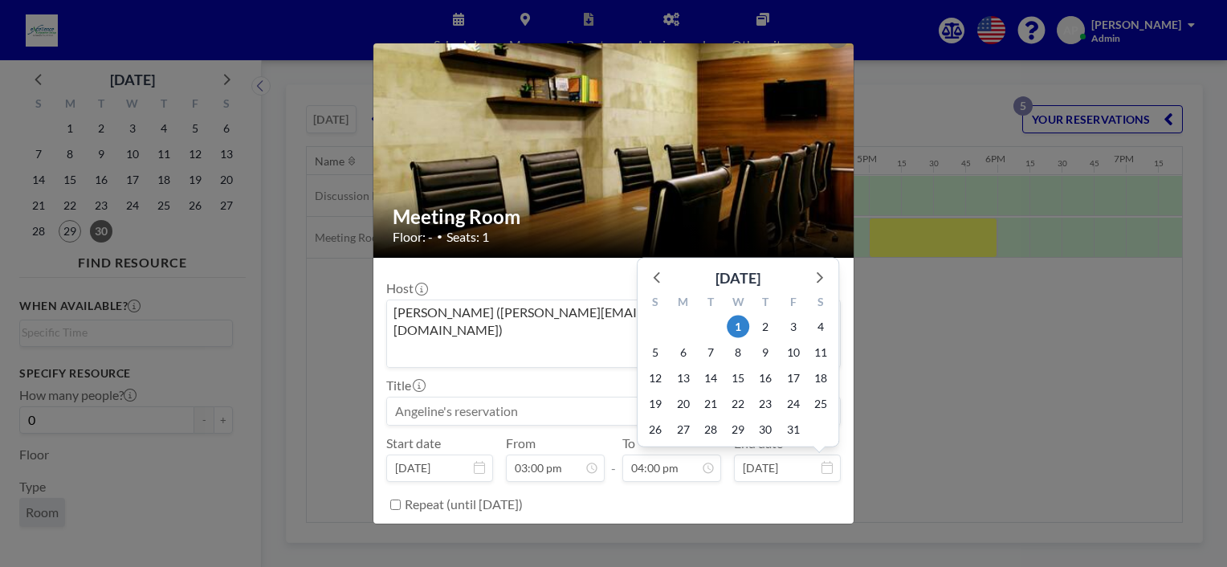
scroll to position [31, 0]
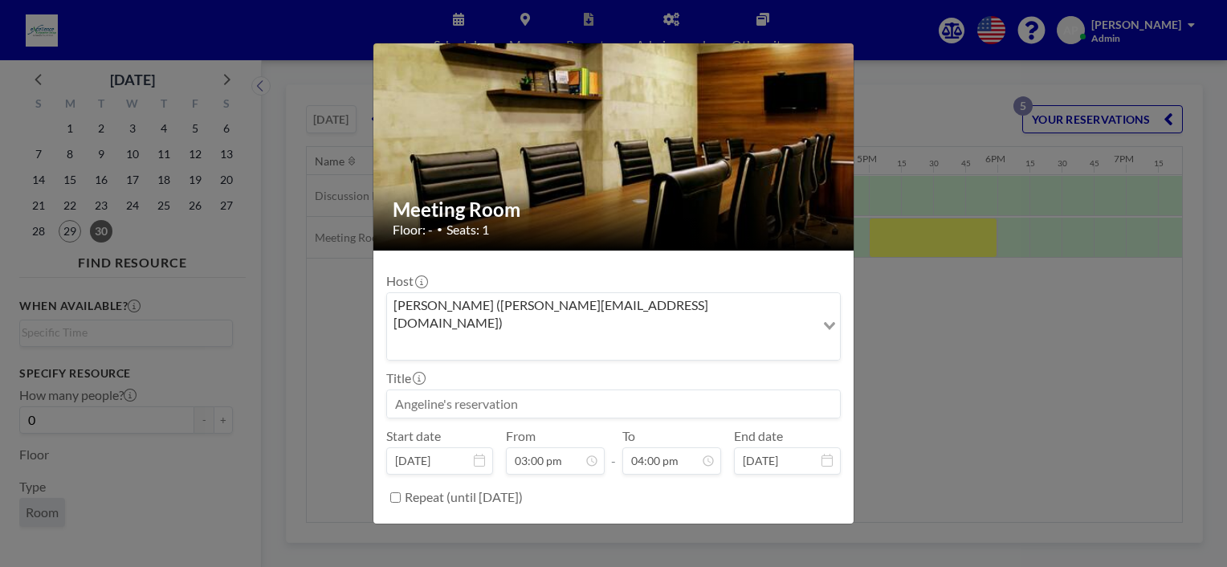
click at [784, 524] on button "BOOK NOW" at bounding box center [800, 538] width 81 height 28
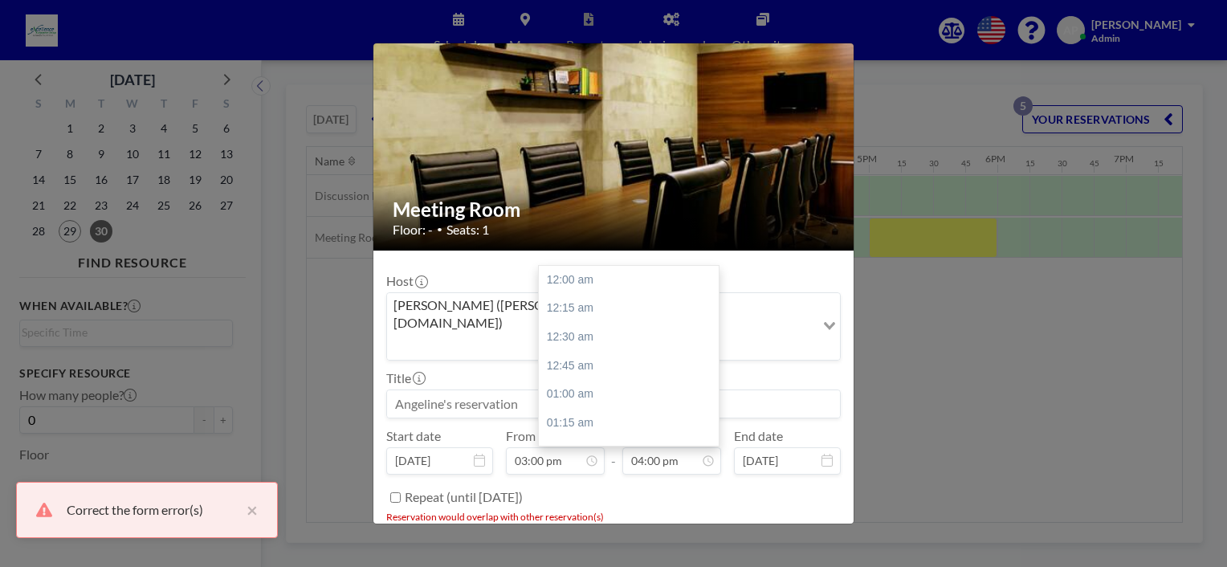
scroll to position [1829, 0]
click at [948, 301] on div "Meeting Room Floor: - • Seats: 1 Host [PERSON_NAME] ([PERSON_NAME][EMAIL_ADDRES…" at bounding box center [613, 283] width 1227 height 567
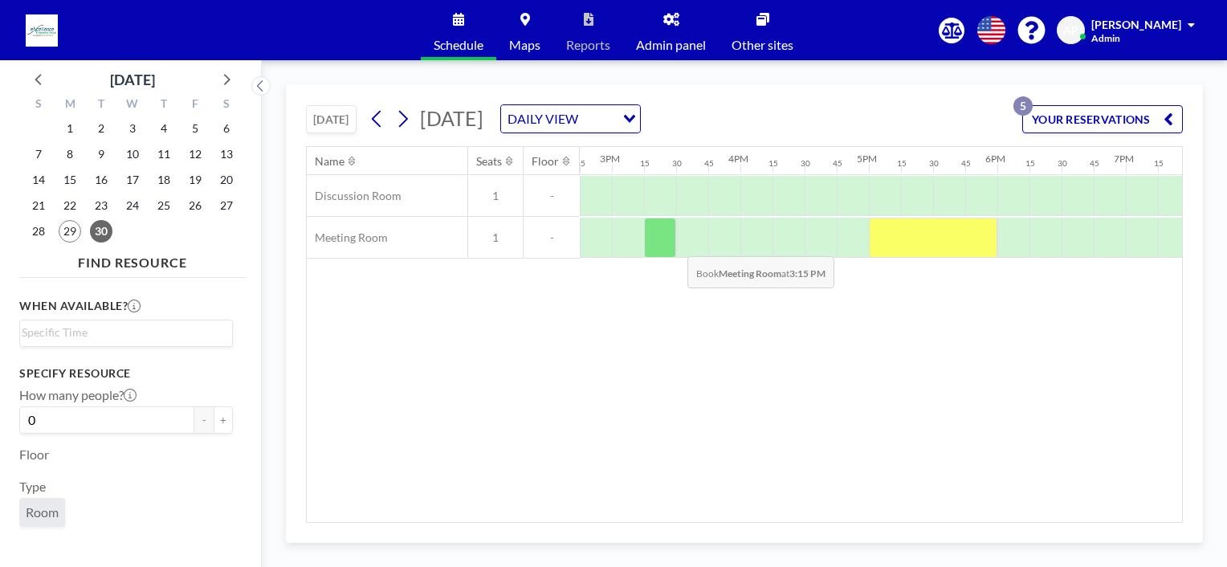
click at [674, 243] on div at bounding box center [660, 238] width 32 height 40
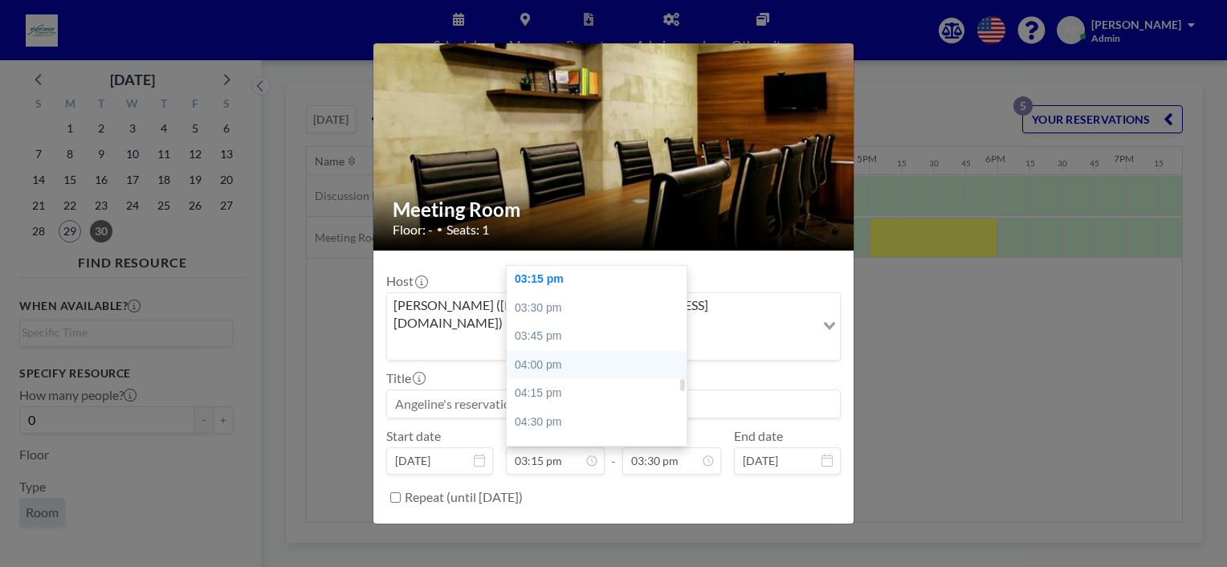
scroll to position [1664, 0]
click at [545, 316] on div "03:00 pm" at bounding box center [601, 330] width 188 height 29
type input "03:00 pm"
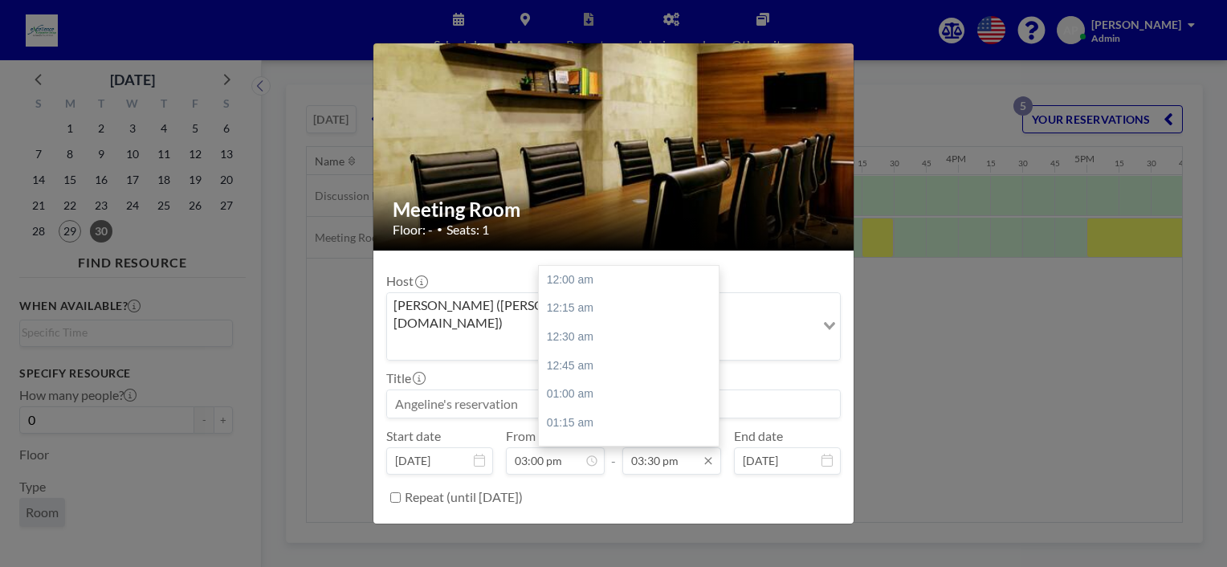
scroll to position [1772, 0]
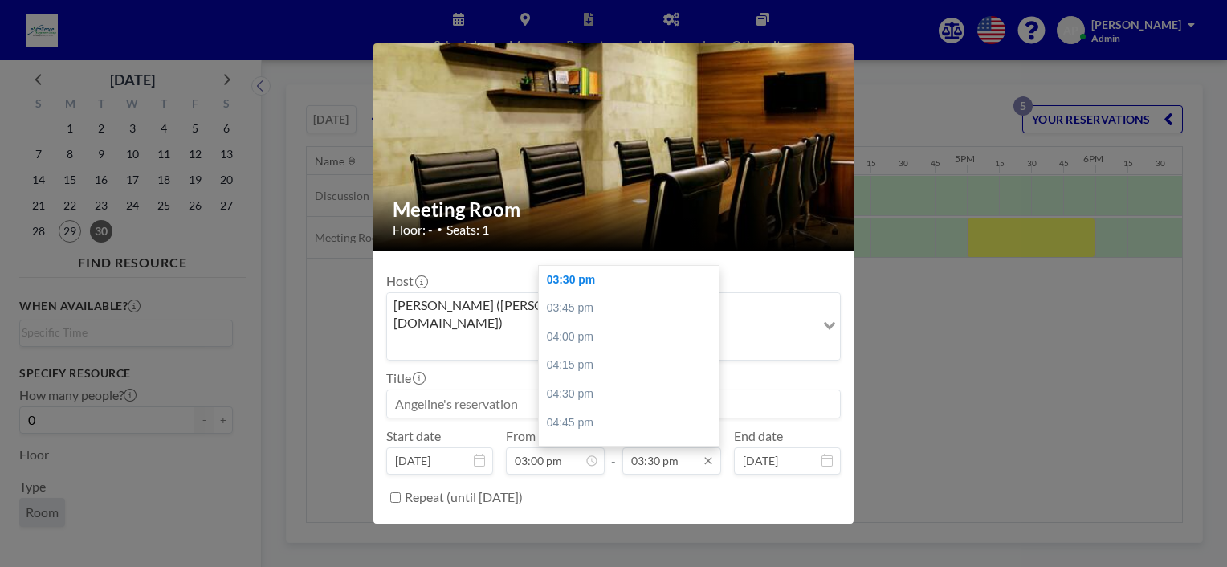
click at [671, 447] on input "03:30 pm" at bounding box center [671, 460] width 99 height 27
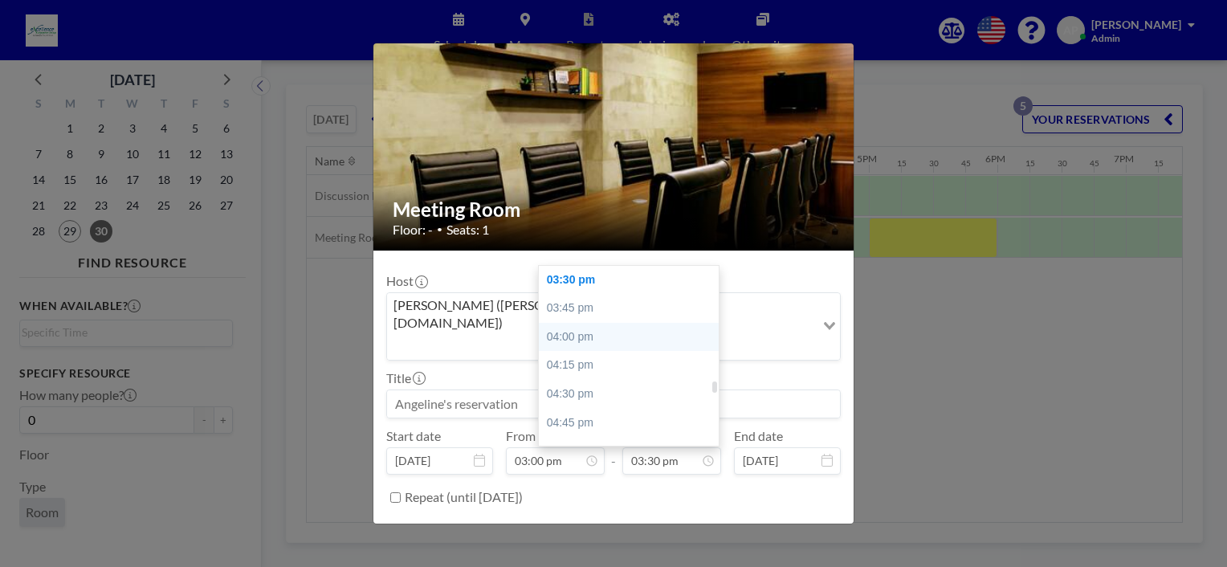
click at [581, 323] on div "04:00 pm" at bounding box center [633, 337] width 188 height 29
type input "04:00 pm"
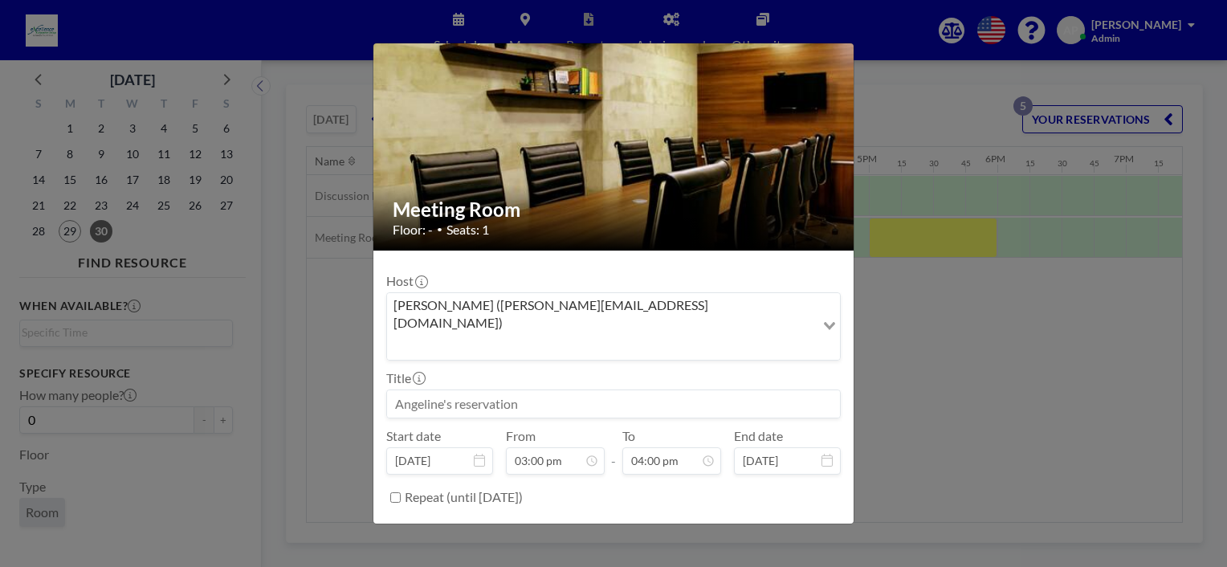
click at [781, 524] on button "BOOK NOW" at bounding box center [800, 538] width 81 height 28
